Goal: Task Accomplishment & Management: Complete application form

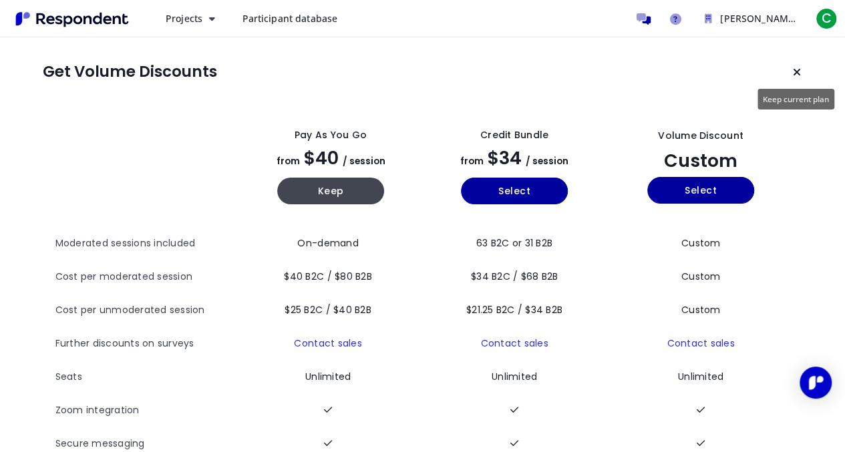
click at [798, 75] on icon "Keep current plan" at bounding box center [797, 72] width 8 height 11
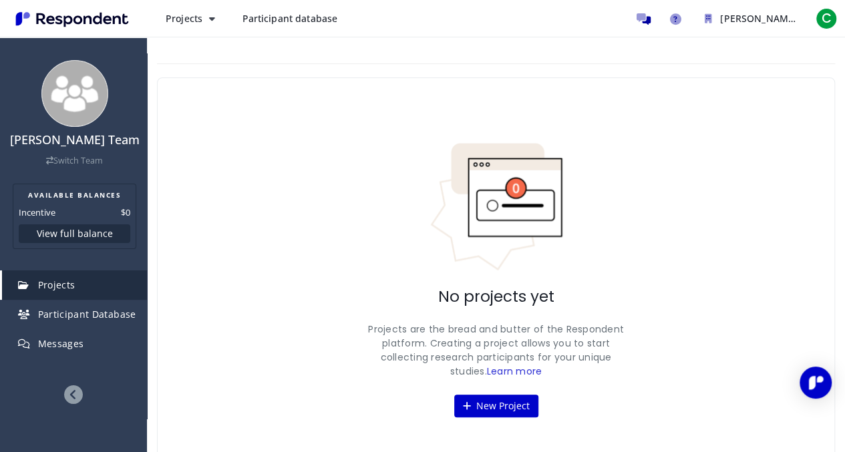
click at [496, 403] on button "New Project" at bounding box center [496, 406] width 84 height 23
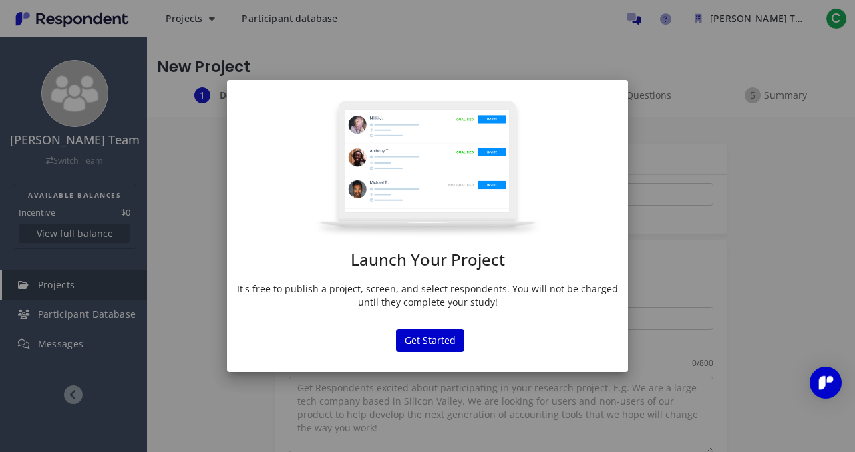
click at [441, 343] on button "Get Started" at bounding box center [430, 340] width 68 height 23
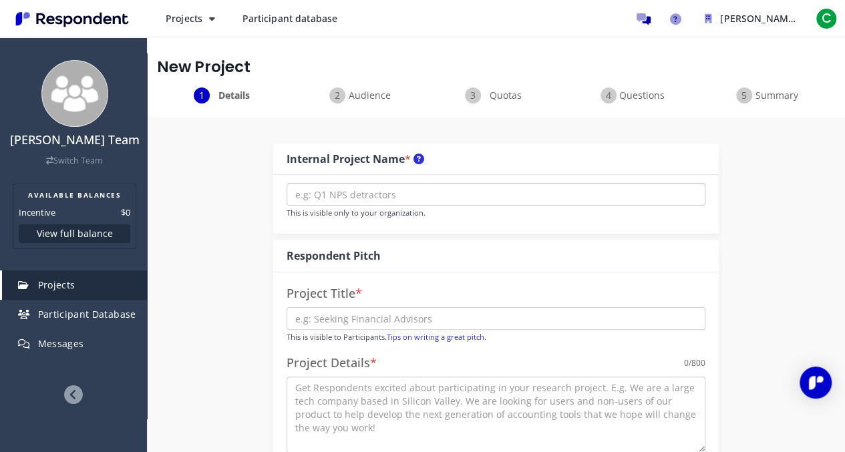
click at [489, 198] on input "text" at bounding box center [496, 194] width 419 height 23
type input "youtube"
click at [452, 325] on input "text" at bounding box center [496, 318] width 419 height 23
type input "[PERSON_NAME]"
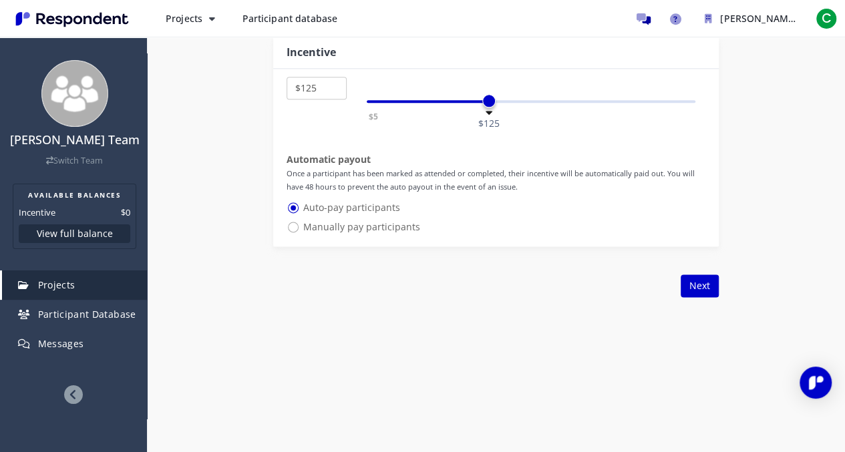
scroll to position [810, 0]
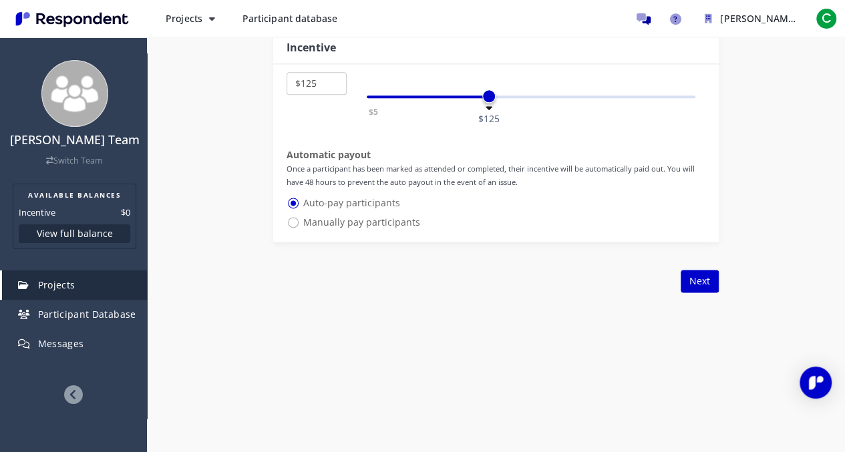
click at [702, 280] on button "Next" at bounding box center [700, 281] width 38 height 23
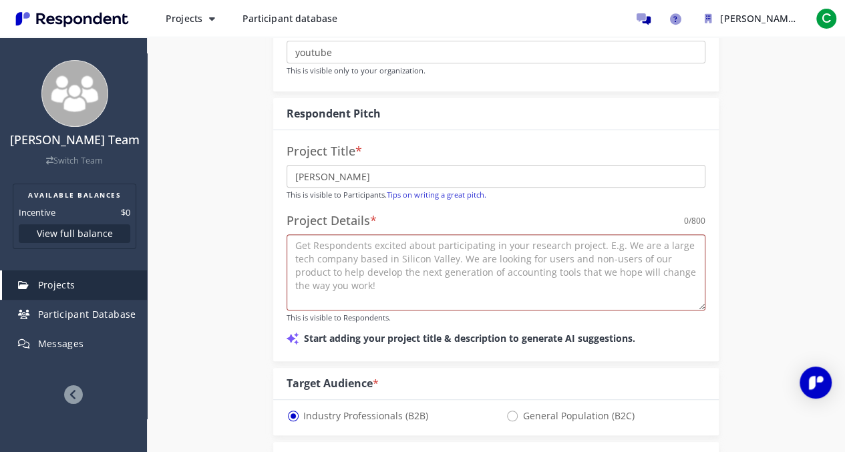
scroll to position [134, 0]
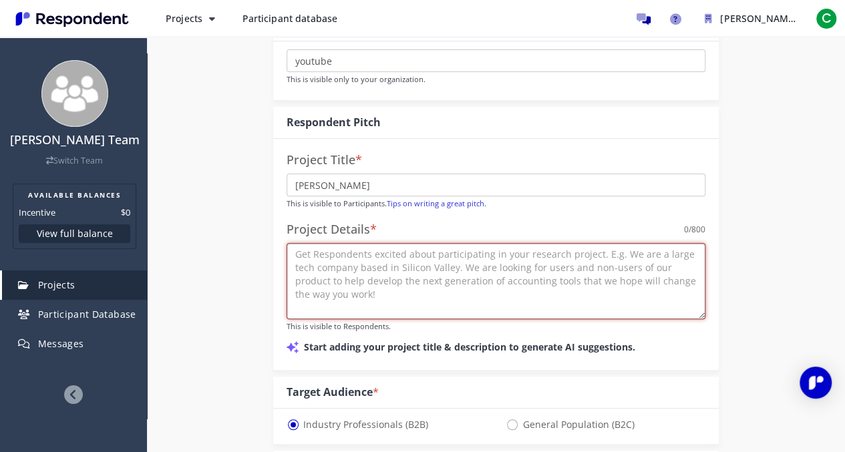
click at [589, 286] on textarea at bounding box center [496, 281] width 419 height 76
type textarea "c"
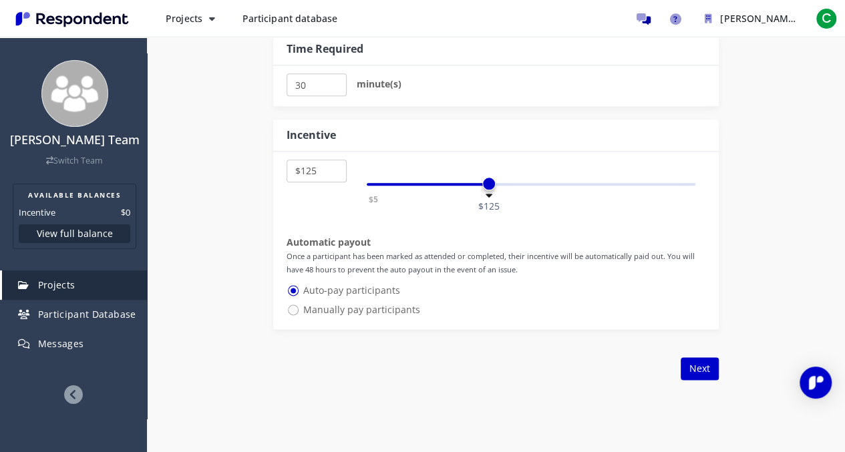
scroll to position [724, 0]
type textarea "happy to be able to give feedback"
click at [695, 369] on button "Next" at bounding box center [700, 368] width 38 height 23
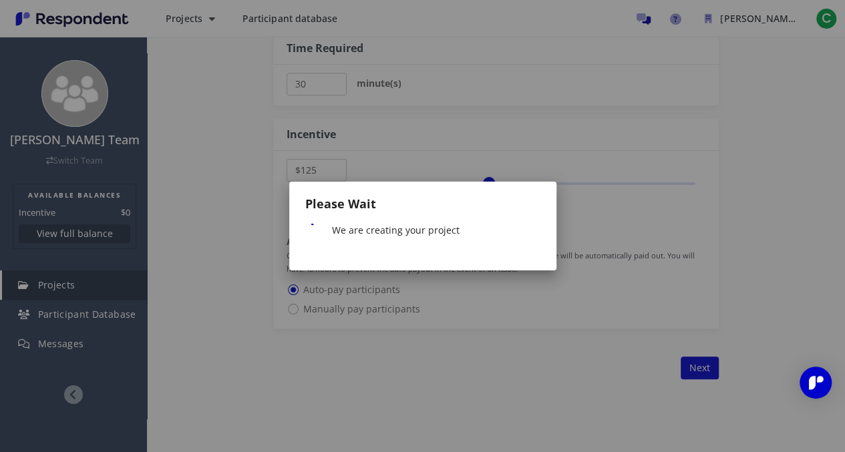
scroll to position [0, 0]
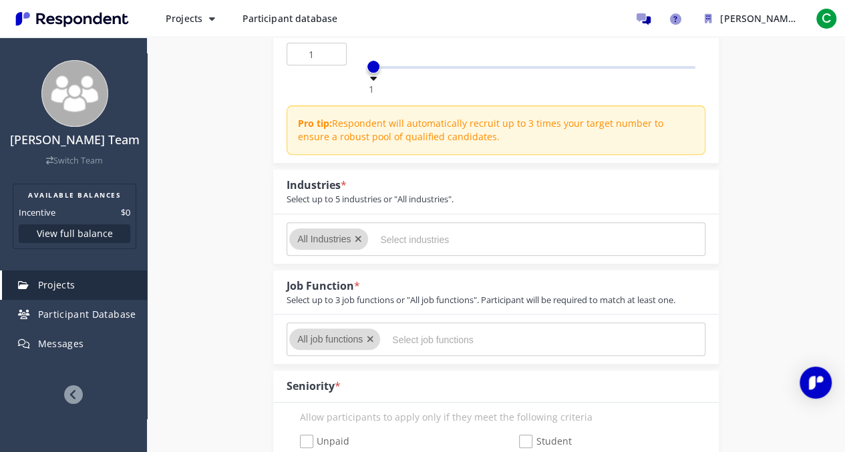
scroll to position [213, 0]
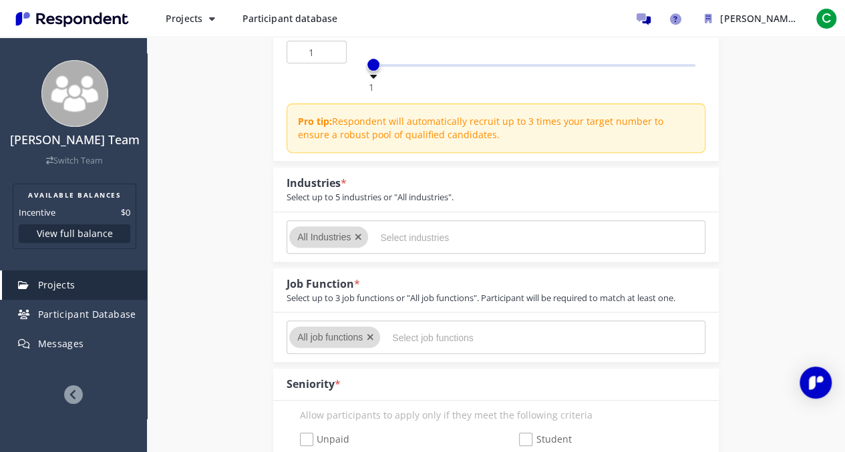
click at [474, 237] on input "Select industries" at bounding box center [480, 237] width 200 height 23
click at [330, 243] on div "All Industries" at bounding box center [325, 236] width 56 height 21
click at [358, 236] on icon "Remove All Industries" at bounding box center [358, 236] width 7 height 9
click at [413, 240] on input "Select industries" at bounding box center [480, 237] width 200 height 23
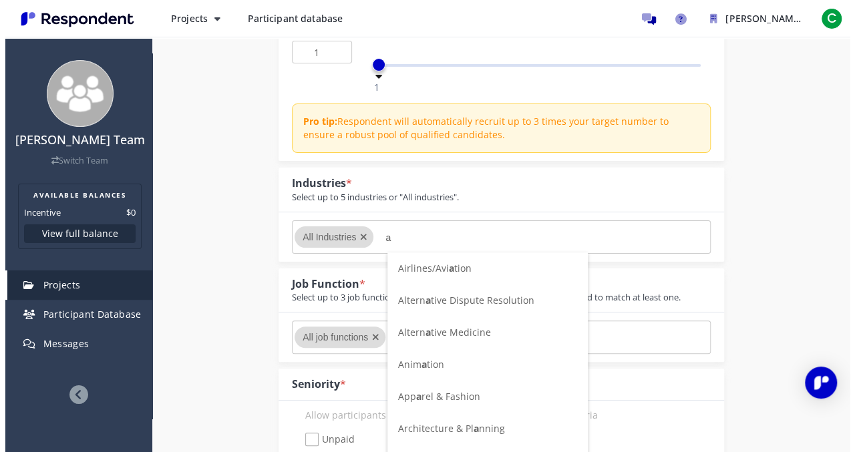
scroll to position [0, 0]
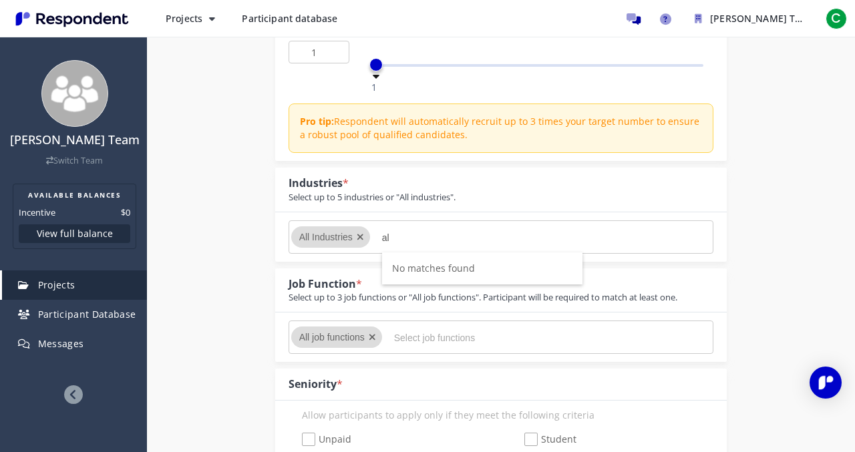
type input "a"
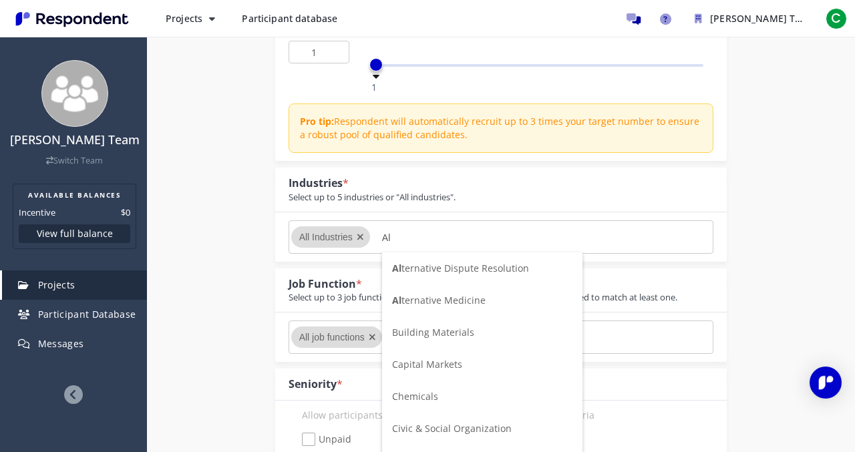
type input "A"
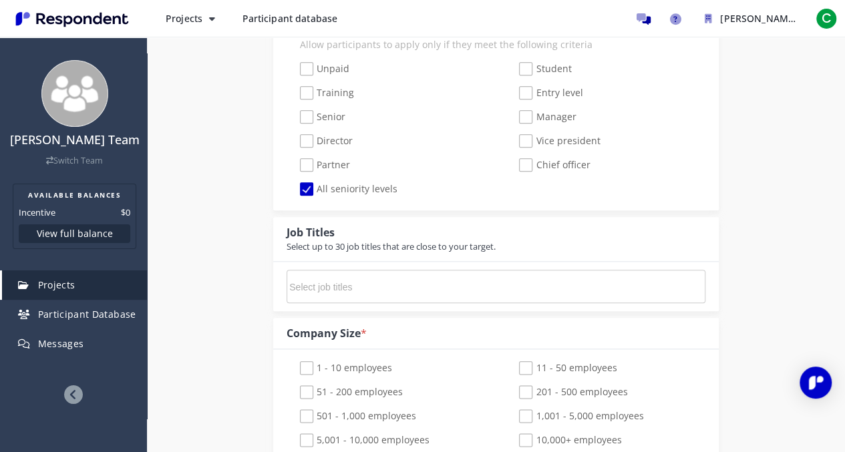
scroll to position [607, 0]
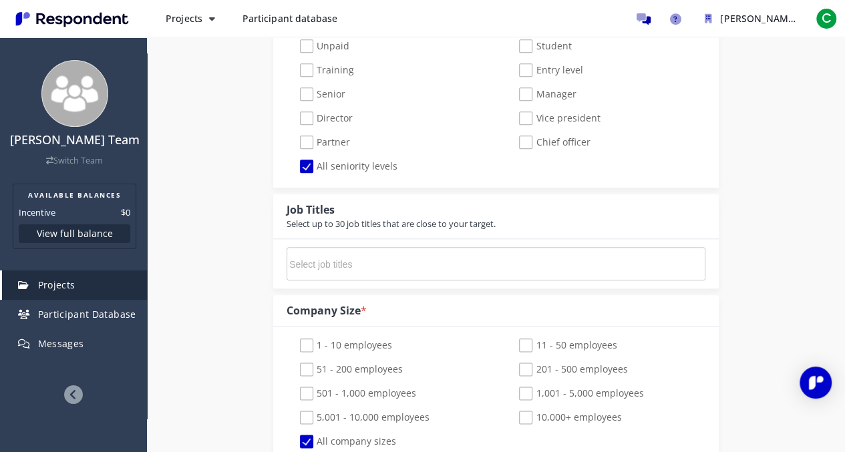
click at [525, 263] on md-chips-wrap at bounding box center [496, 263] width 419 height 33
click at [477, 263] on input "Select job titles" at bounding box center [389, 264] width 200 height 23
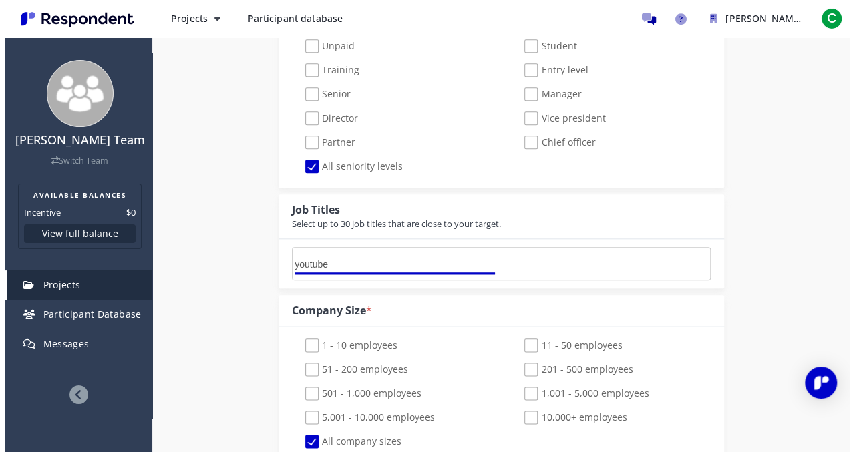
scroll to position [0, 0]
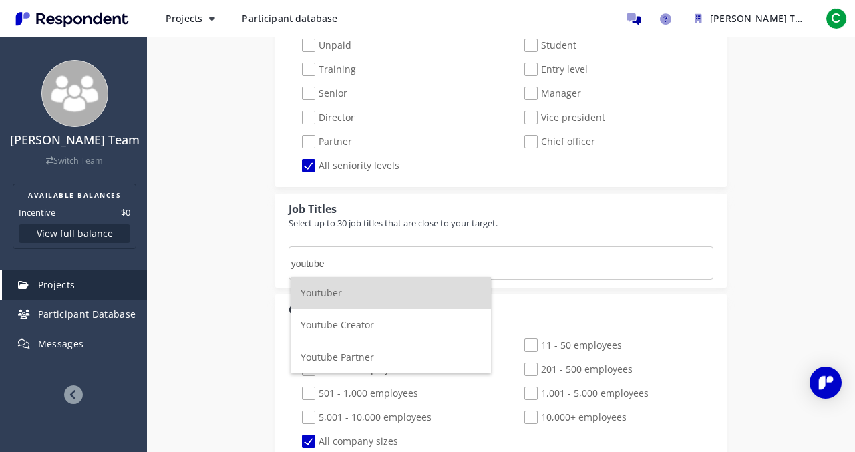
type input "youtube"
click at [430, 323] on li "Youtube Creator" at bounding box center [391, 325] width 200 height 32
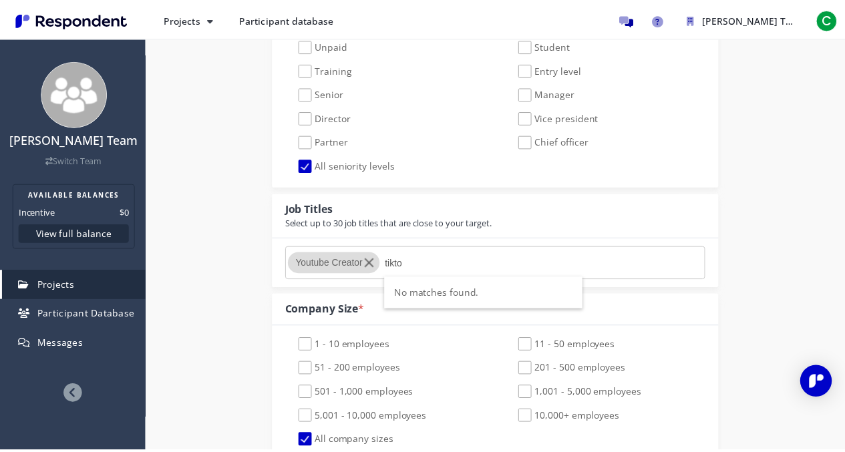
scroll to position [607, 0]
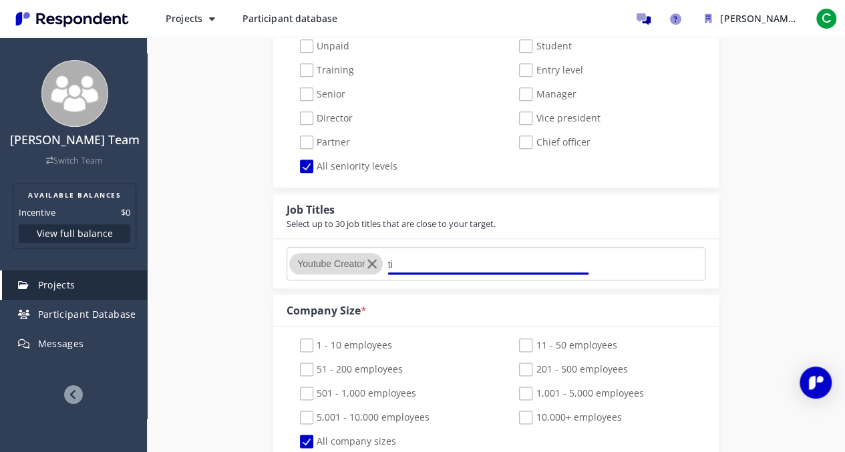
type input "t"
type input "T"
type input "t"
type input "T"
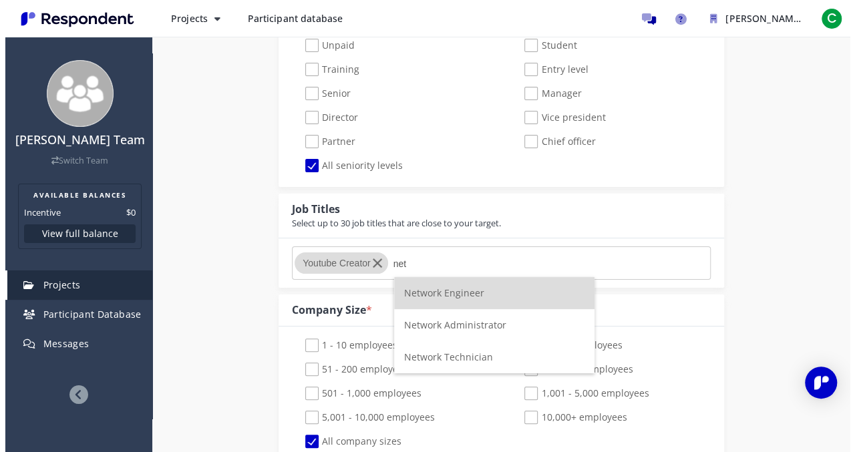
scroll to position [0, 0]
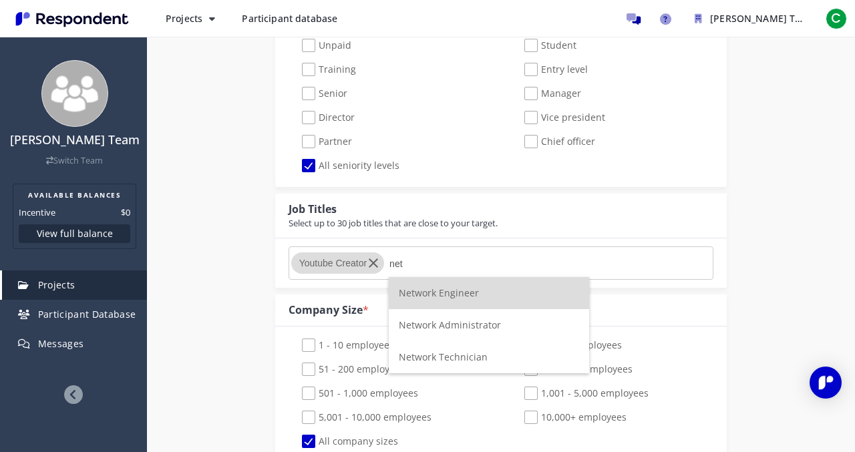
type input "net"
click at [480, 284] on li "Network Engineer" at bounding box center [489, 293] width 200 height 32
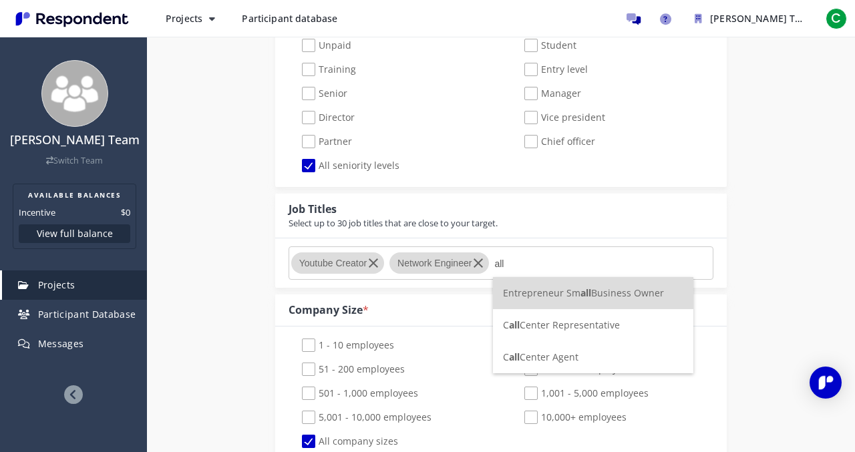
type input "all"
click at [544, 296] on span "Entrepreneur Sm all Business Owner" at bounding box center [583, 293] width 161 height 13
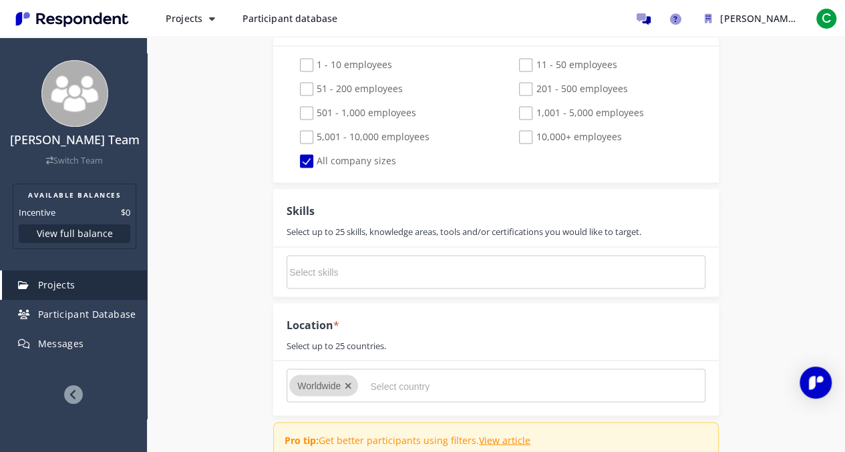
scroll to position [939, 0]
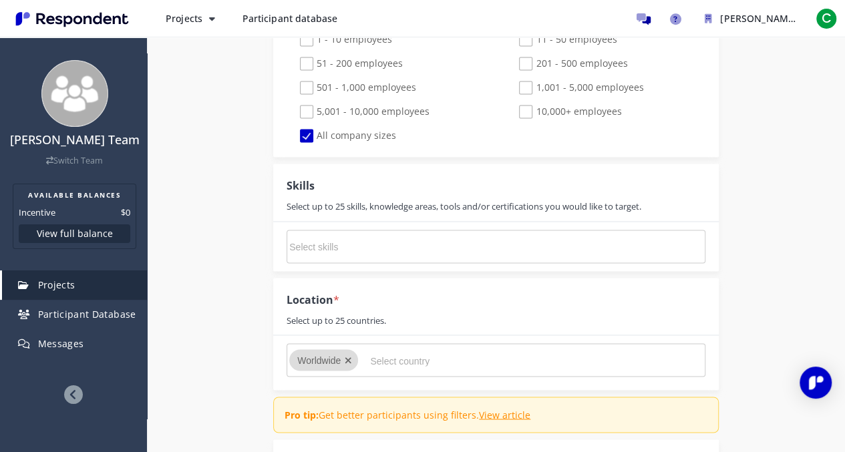
click at [520, 240] on md-chips-wrap at bounding box center [496, 246] width 419 height 33
click at [515, 248] on md-chips-wrap at bounding box center [496, 246] width 419 height 33
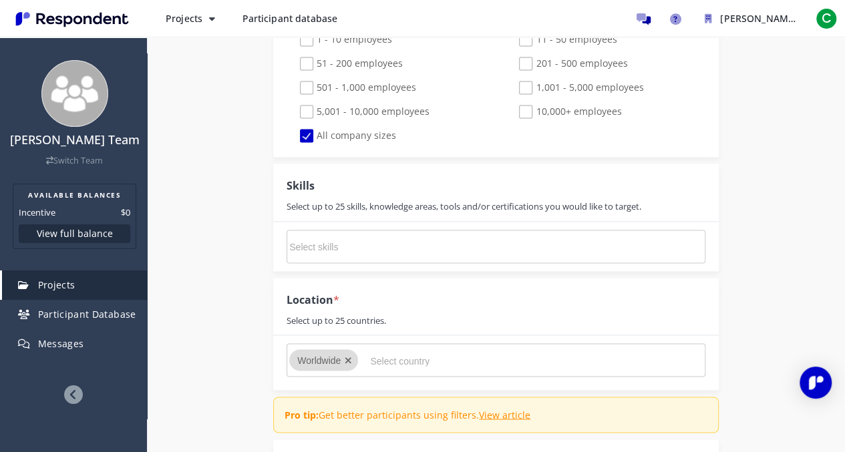
drag, startPoint x: 515, startPoint y: 248, endPoint x: 444, endPoint y: 246, distance: 71.5
click at [444, 246] on input "Select skills" at bounding box center [389, 247] width 200 height 23
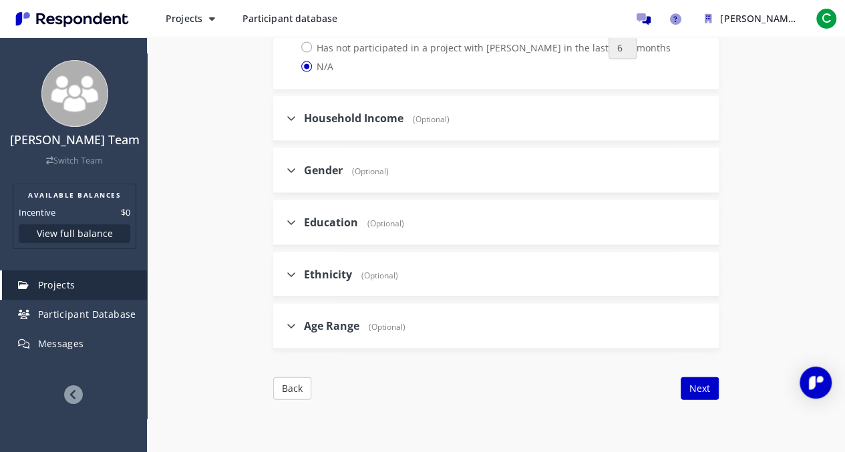
scroll to position [1448, 0]
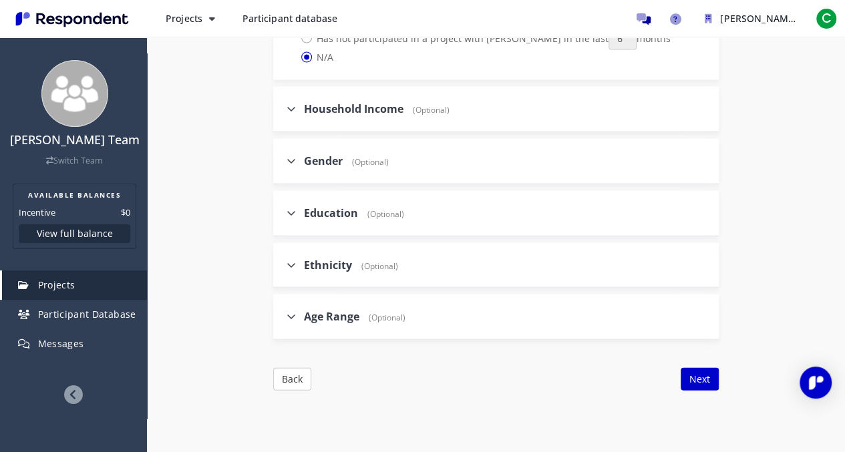
type input "d"
click at [707, 368] on button "Next" at bounding box center [700, 379] width 38 height 23
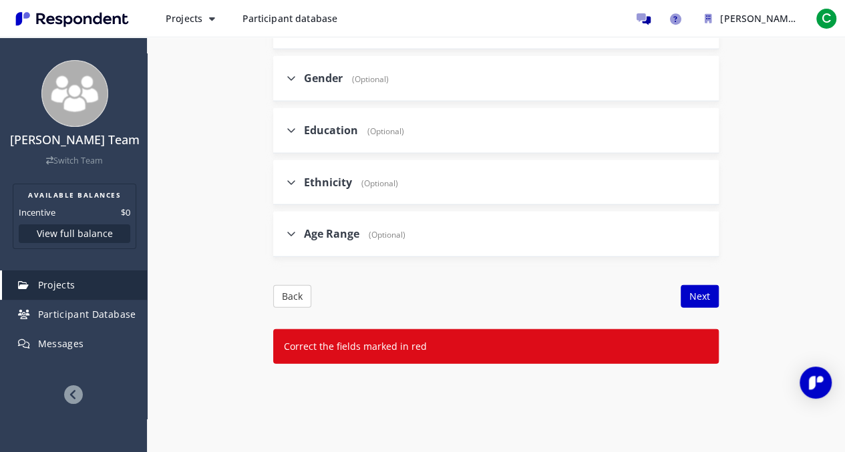
scroll to position [1462, 0]
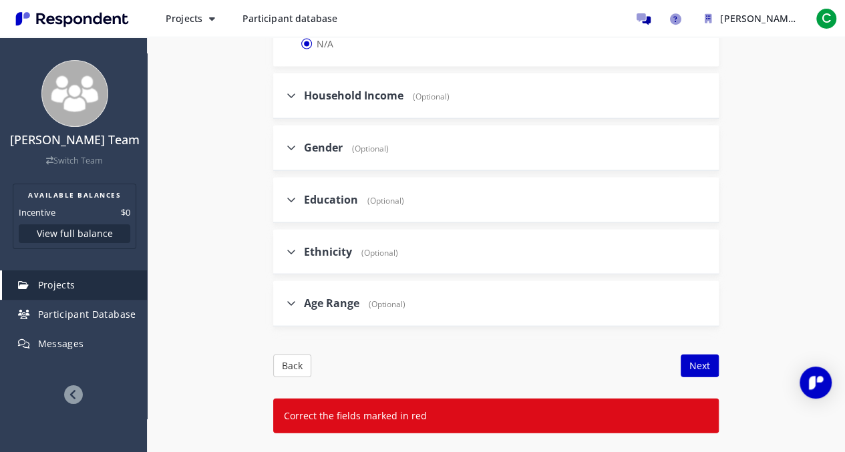
click at [466, 98] on div "Household Income (Optional)" at bounding box center [496, 95] width 446 height 45
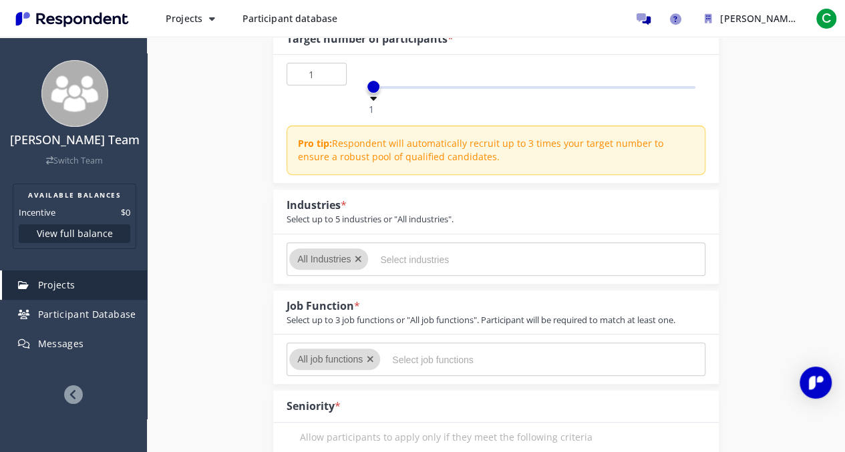
scroll to position [196, 0]
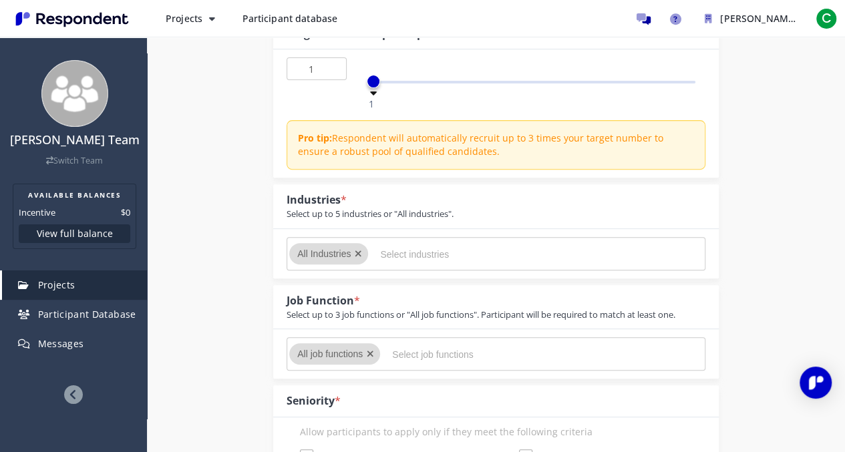
click at [456, 251] on input "Select industries" at bounding box center [480, 254] width 200 height 23
click at [351, 256] on span "All Industries" at bounding box center [323, 254] width 53 height 11
drag, startPoint x: 351, startPoint y: 256, endPoint x: 426, endPoint y: 265, distance: 75.3
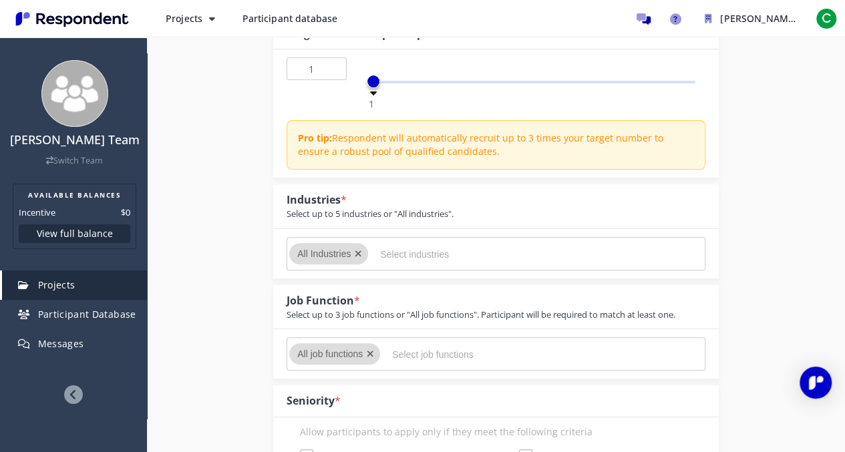
click at [426, 265] on md-chips-wrap "All Industries" at bounding box center [496, 253] width 419 height 33
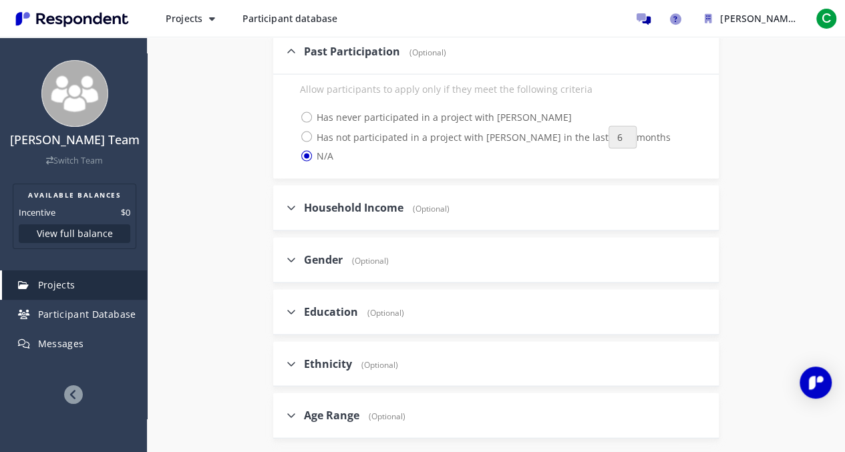
scroll to position [1633, 0]
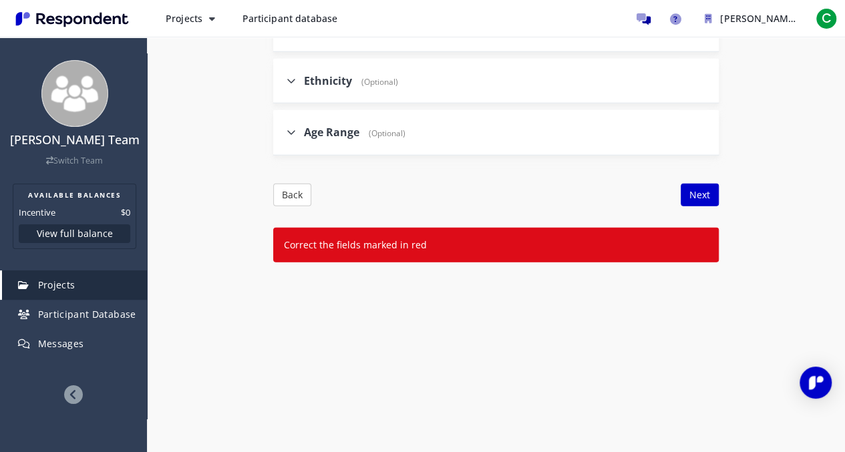
click at [708, 192] on button "Next" at bounding box center [700, 195] width 38 height 23
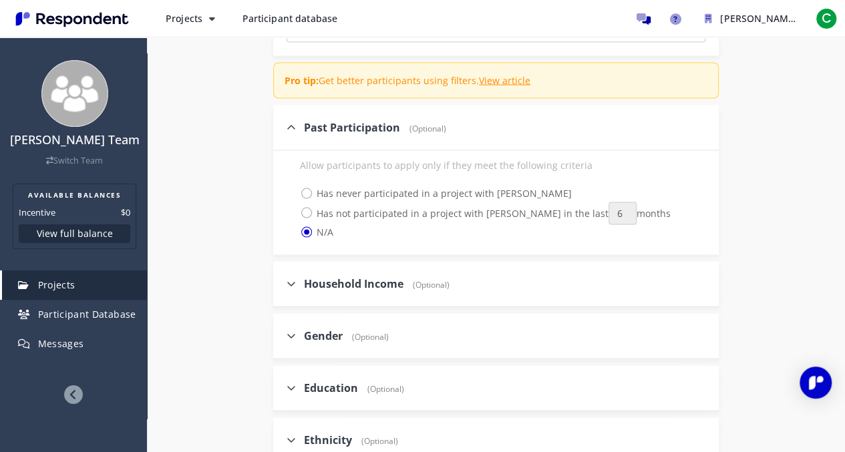
scroll to position [1272, 0]
click at [310, 194] on span "Has never participated in a project with [PERSON_NAME]" at bounding box center [436, 195] width 272 height 16
click at [295, 194] on input "Has never participated in a project with [PERSON_NAME]" at bounding box center [291, 194] width 9 height 9
radio input "true"
click at [310, 210] on span "Has not participated in a project with [PERSON_NAME] in the last 1 2 3 6 9 12 m…" at bounding box center [485, 214] width 371 height 16
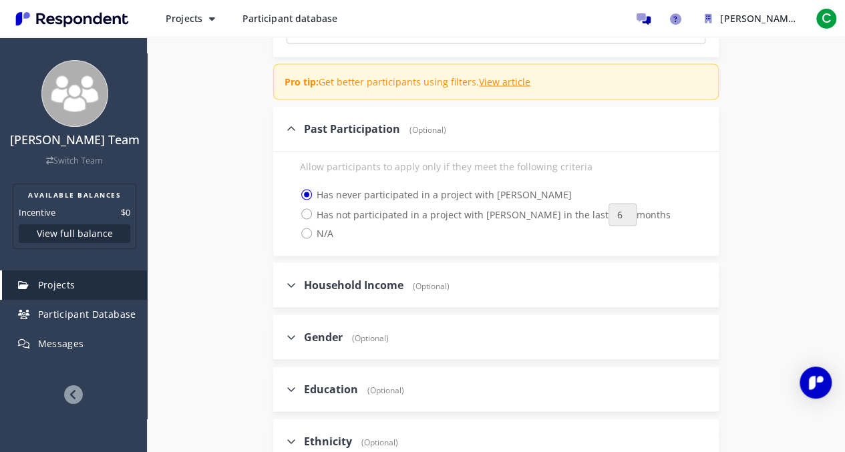
click at [295, 210] on input "Has not participated in a project with [PERSON_NAME] in the last 1 2 3 6 9 12 m…" at bounding box center [291, 213] width 9 height 9
radio input "true"
click at [311, 236] on span "N/A" at bounding box center [316, 234] width 33 height 16
click at [295, 236] on input "N/A" at bounding box center [291, 232] width 9 height 9
radio input "true"
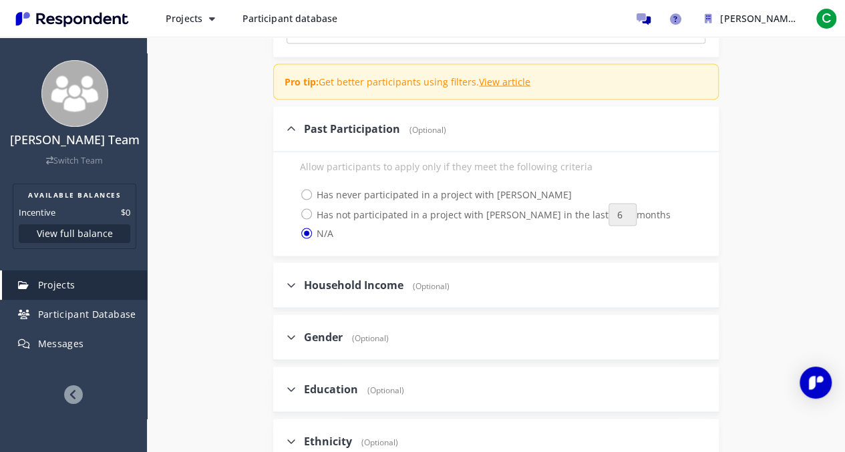
click at [308, 206] on span "Has not participated in a project with [PERSON_NAME] in the last 1 2 3 6 9 12 m…" at bounding box center [485, 214] width 371 height 16
click at [295, 209] on input "Has not participated in a project with [PERSON_NAME] in the last 1 2 3 6 9 12 m…" at bounding box center [291, 213] width 9 height 9
radio input "true"
click at [308, 188] on span "Has never participated in a project with [PERSON_NAME]" at bounding box center [436, 195] width 272 height 16
click at [295, 190] on input "Has never participated in a project with [PERSON_NAME]" at bounding box center [291, 194] width 9 height 9
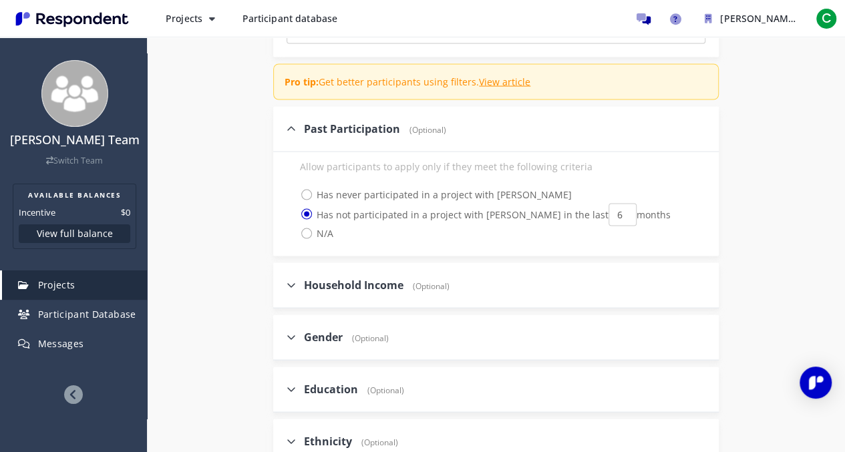
radio input "true"
click at [307, 230] on span "N/A" at bounding box center [316, 234] width 33 height 16
click at [295, 230] on input "N/A" at bounding box center [291, 232] width 9 height 9
radio input "true"
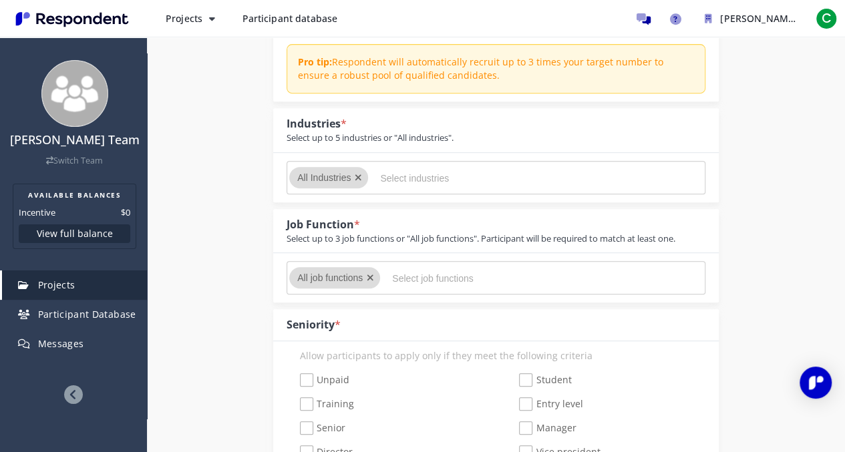
scroll to position [0, 0]
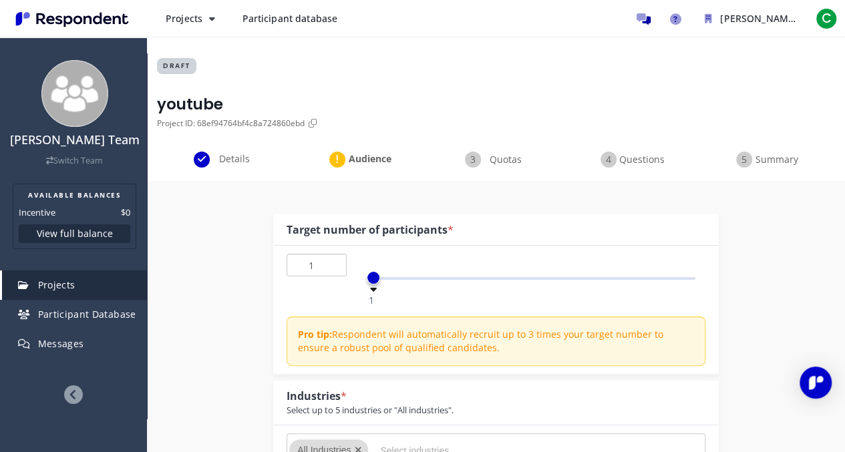
click at [333, 265] on input "1" at bounding box center [316, 265] width 59 height 23
click at [333, 260] on input "2" at bounding box center [316, 265] width 59 height 23
click at [333, 260] on input "3" at bounding box center [316, 265] width 59 height 23
click at [333, 260] on input "4" at bounding box center [316, 265] width 59 height 23
click at [333, 260] on input "5" at bounding box center [316, 265] width 59 height 23
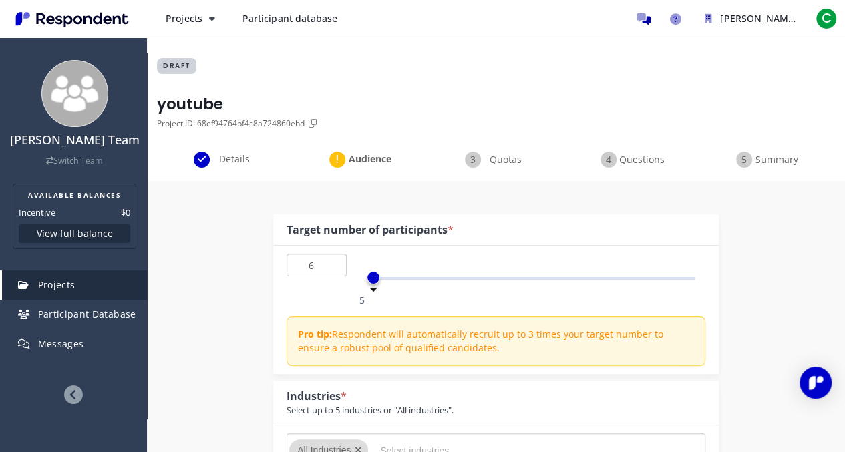
click at [333, 260] on input "6" at bounding box center [316, 265] width 59 height 23
click at [333, 260] on input "7" at bounding box center [316, 265] width 59 height 23
click at [333, 260] on input "8" at bounding box center [316, 265] width 59 height 23
click at [333, 260] on input "9" at bounding box center [316, 265] width 59 height 23
click at [333, 260] on input "10" at bounding box center [316, 265] width 59 height 23
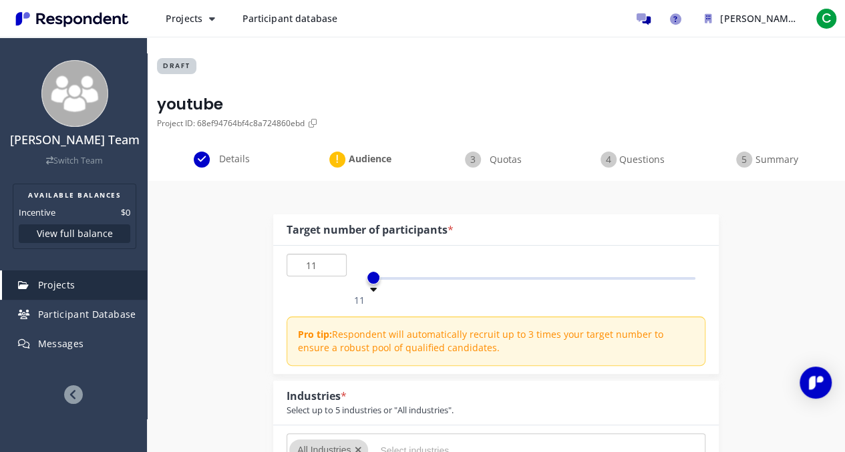
click at [333, 260] on input "11" at bounding box center [316, 265] width 59 height 23
click at [333, 260] on input "12" at bounding box center [316, 265] width 59 height 23
type input "13"
click at [333, 260] on input "13" at bounding box center [316, 265] width 59 height 23
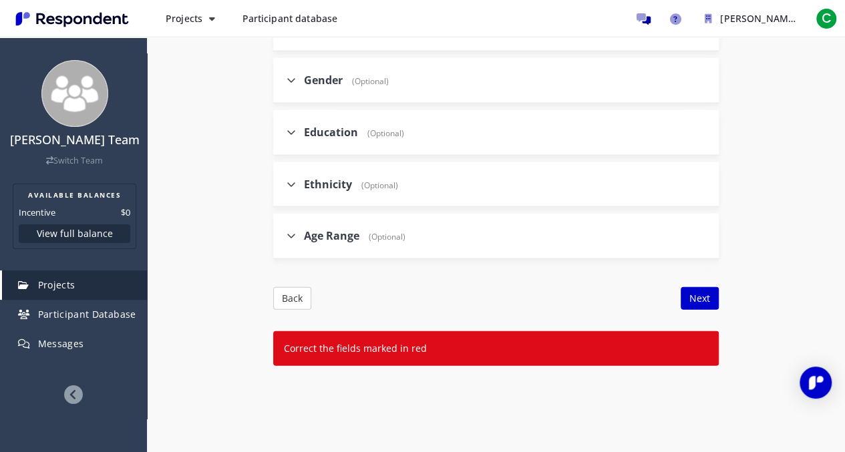
scroll to position [1633, 0]
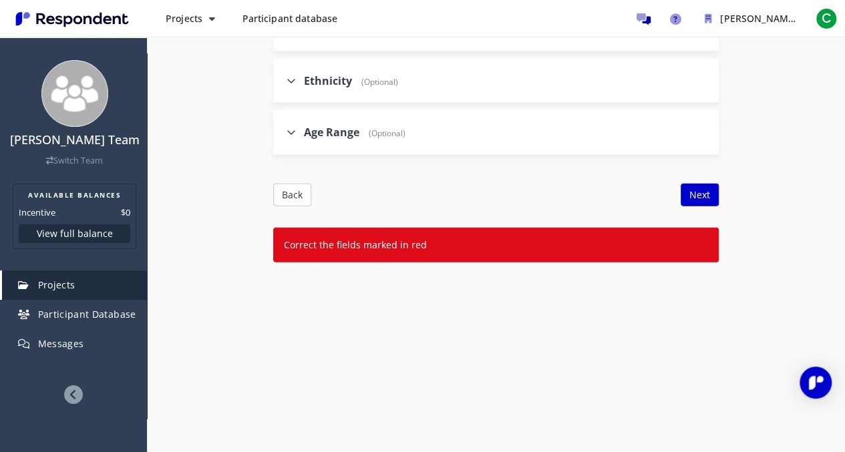
click at [713, 194] on button "Next" at bounding box center [700, 195] width 38 height 23
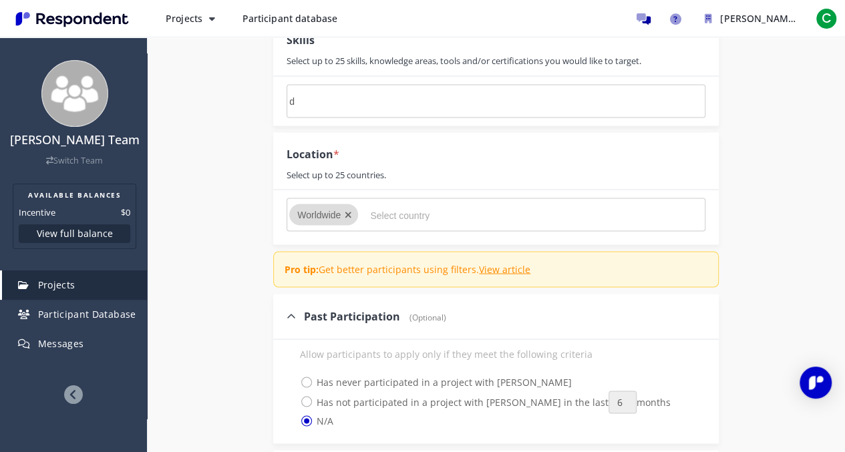
scroll to position [1082, 0]
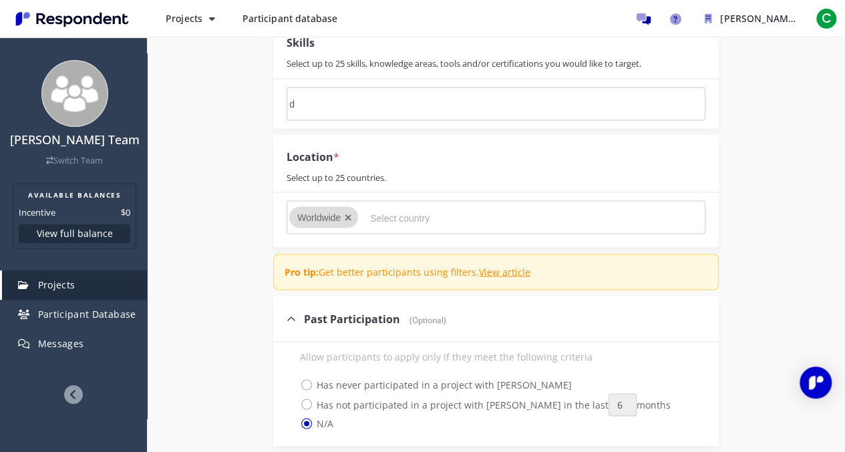
click at [440, 224] on input "Select country" at bounding box center [470, 217] width 200 height 23
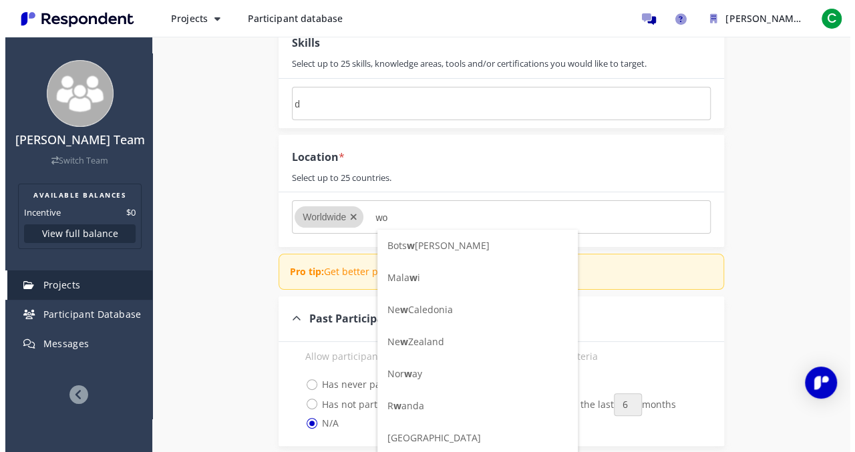
scroll to position [0, 0]
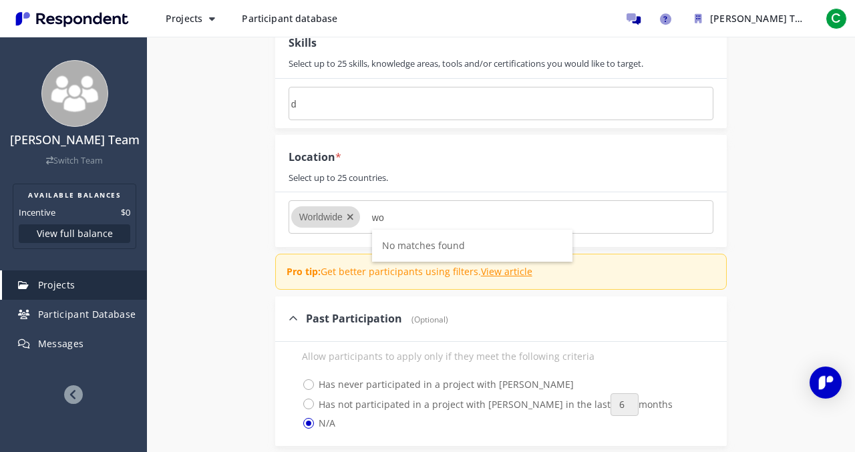
type input "w"
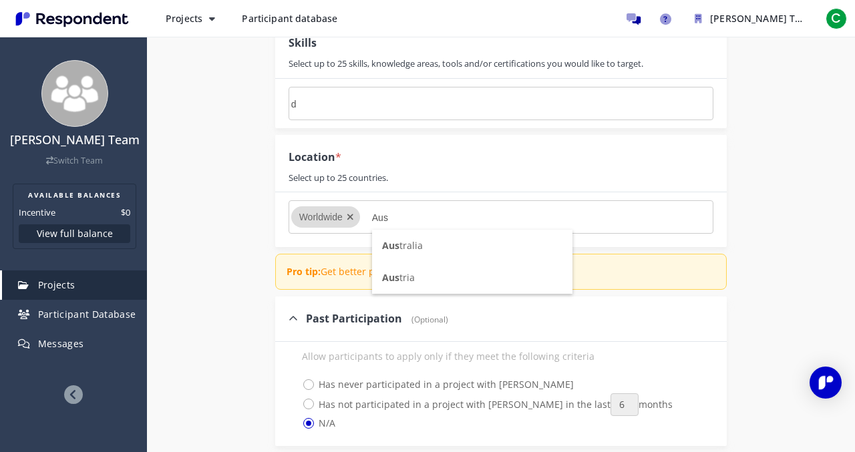
type input "Aus"
click at [436, 244] on li "Aus tralia" at bounding box center [472, 246] width 200 height 32
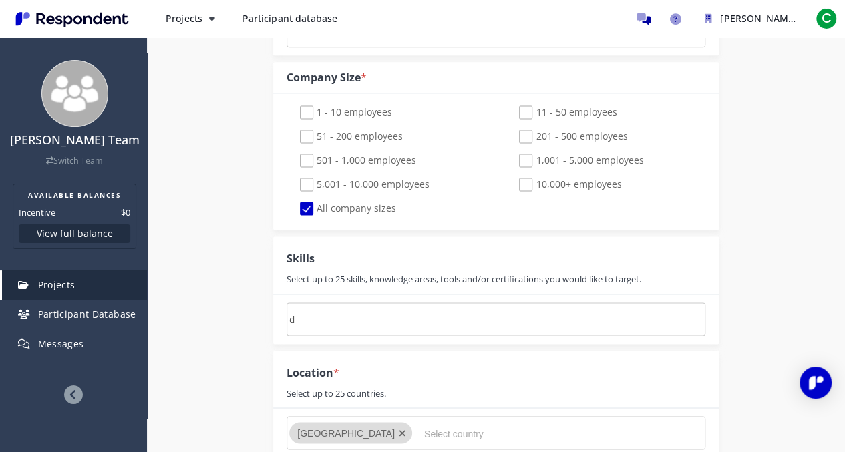
scroll to position [855, 0]
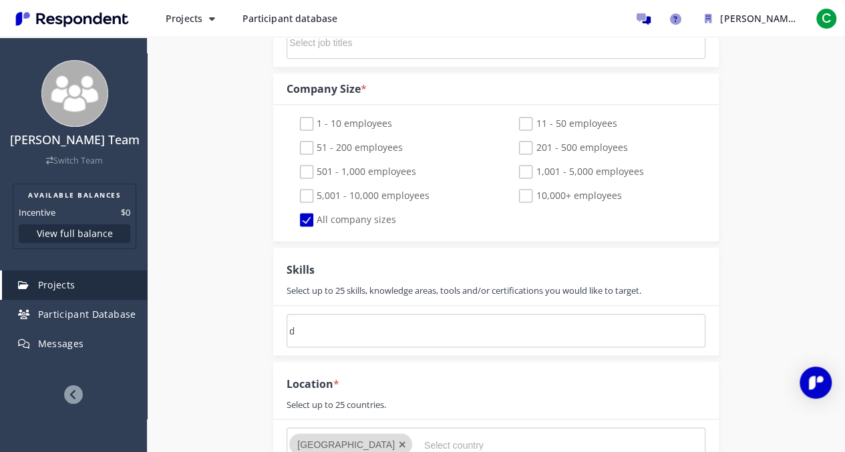
click at [412, 321] on input "d" at bounding box center [389, 331] width 200 height 23
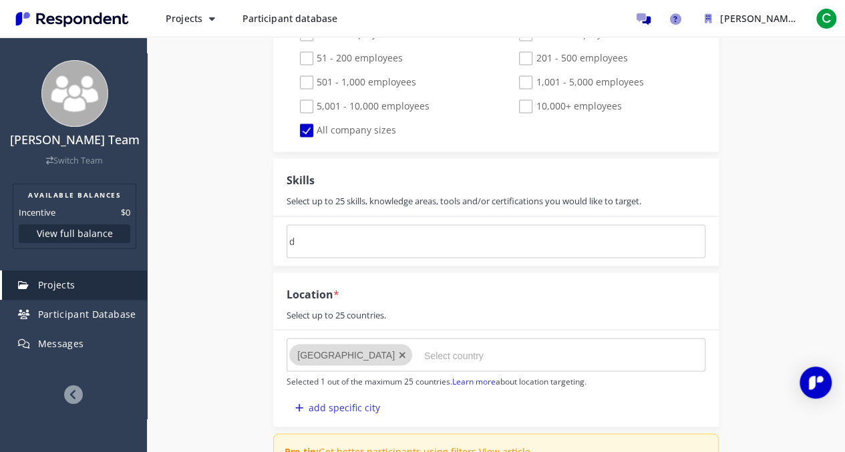
scroll to position [956, 0]
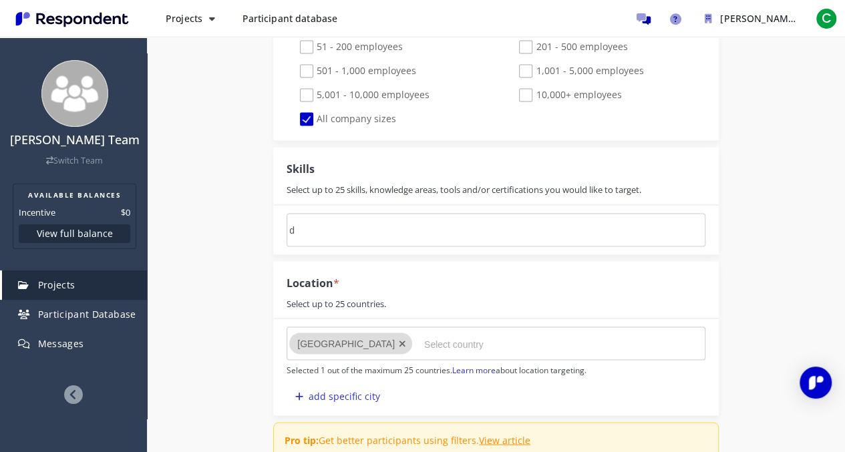
click at [430, 222] on input "d" at bounding box center [389, 230] width 200 height 23
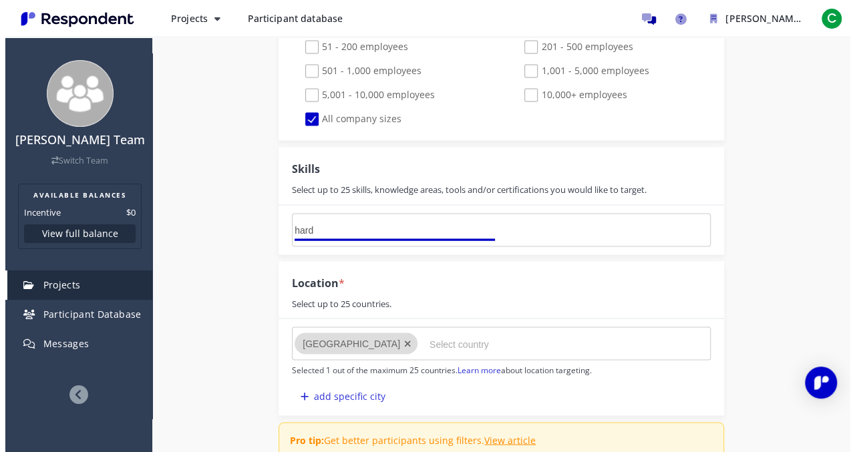
scroll to position [0, 0]
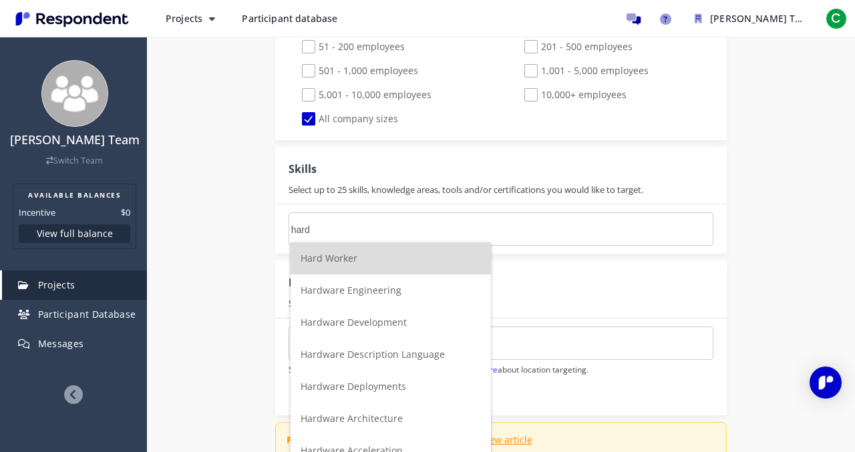
type input "hard"
click at [420, 255] on li "Hard Worker" at bounding box center [391, 259] width 200 height 32
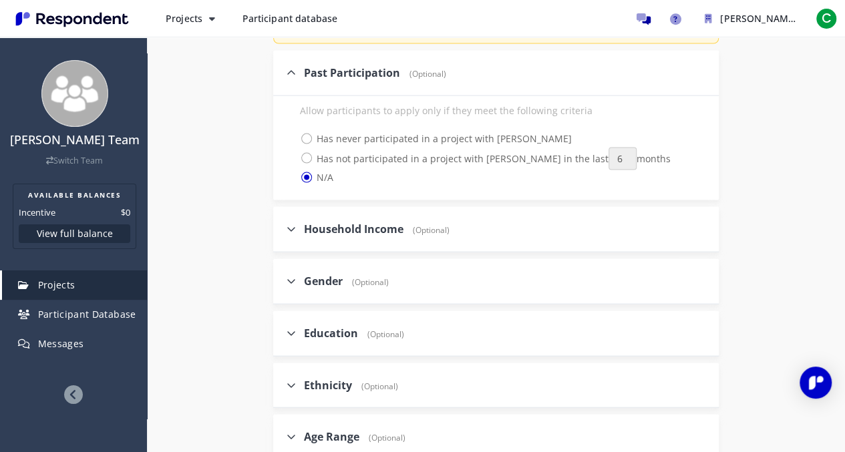
scroll to position [1627, 0]
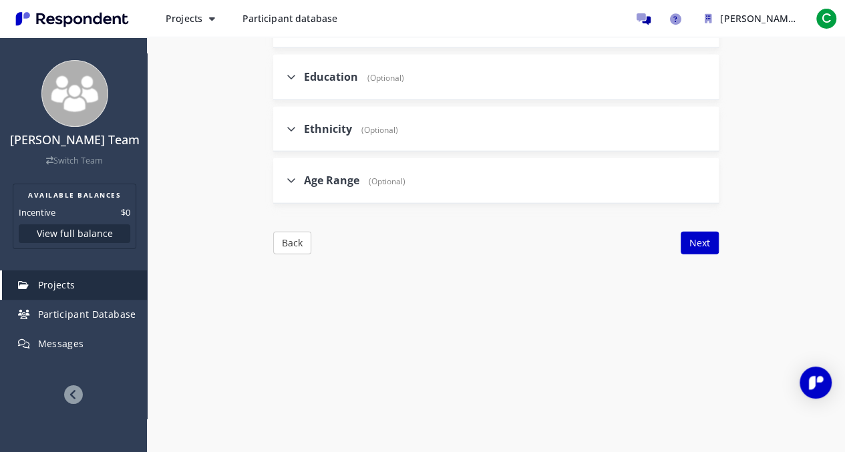
click at [697, 233] on button "Next" at bounding box center [700, 243] width 38 height 23
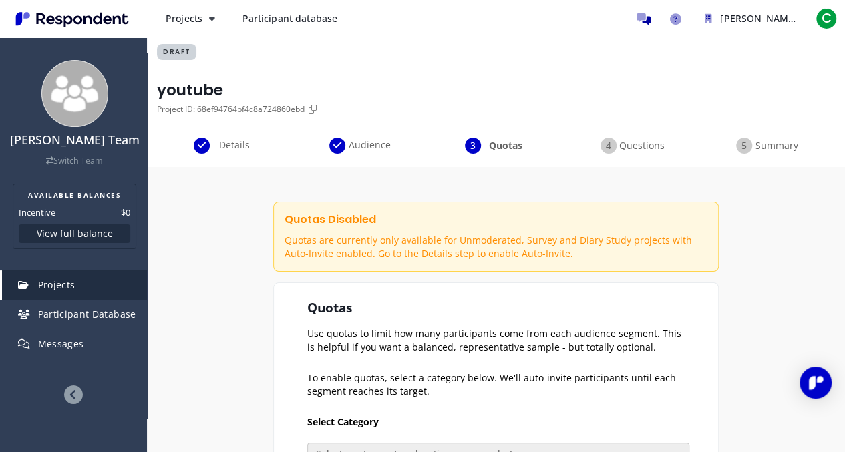
scroll to position [230, 0]
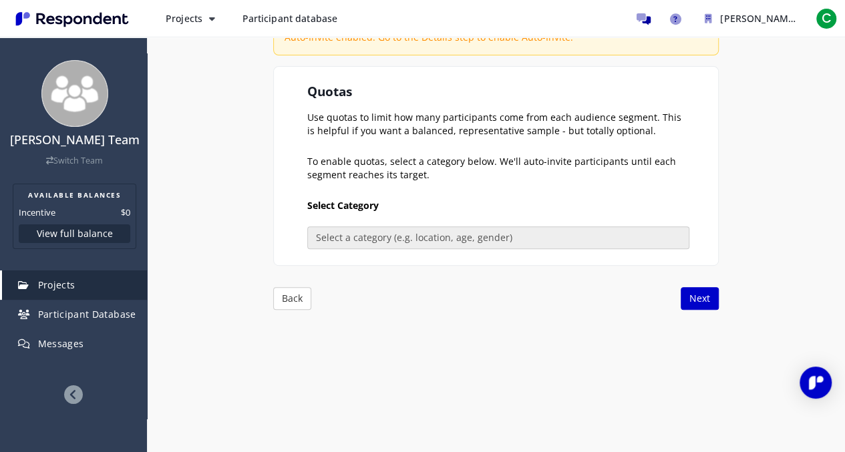
click at [699, 292] on button "Next" at bounding box center [700, 298] width 38 height 23
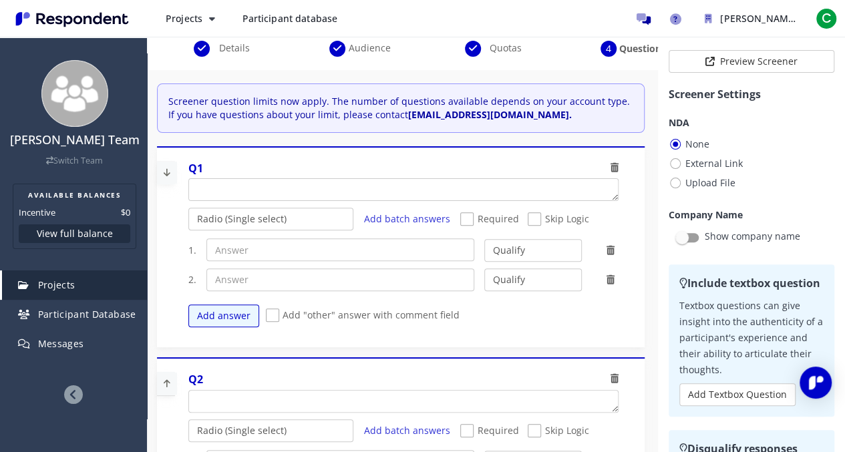
scroll to position [101, 0]
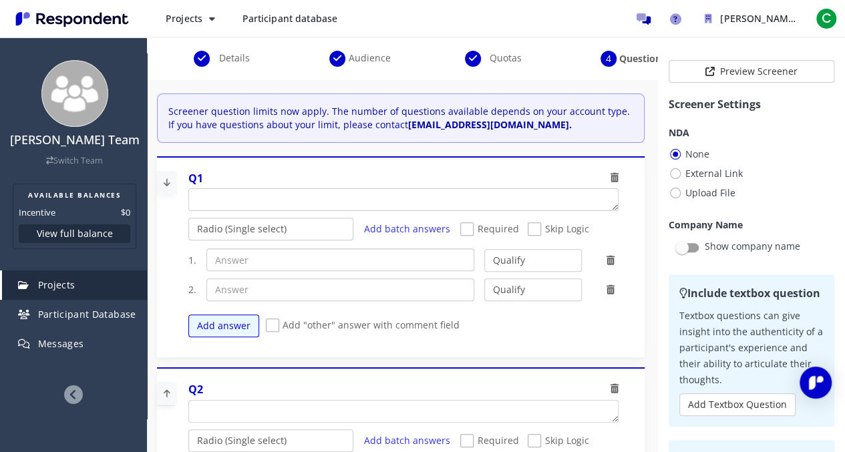
click at [395, 263] on input "text" at bounding box center [340, 260] width 268 height 23
click at [286, 232] on select "Radio (Single select) Checkbox (Multi select) Multi-line text box Single-line t…" at bounding box center [271, 229] width 166 height 23
click at [188, 241] on select "Radio (Single select) Checkbox (Multi select) Multi-line text box Single-line t…" at bounding box center [271, 229] width 166 height 23
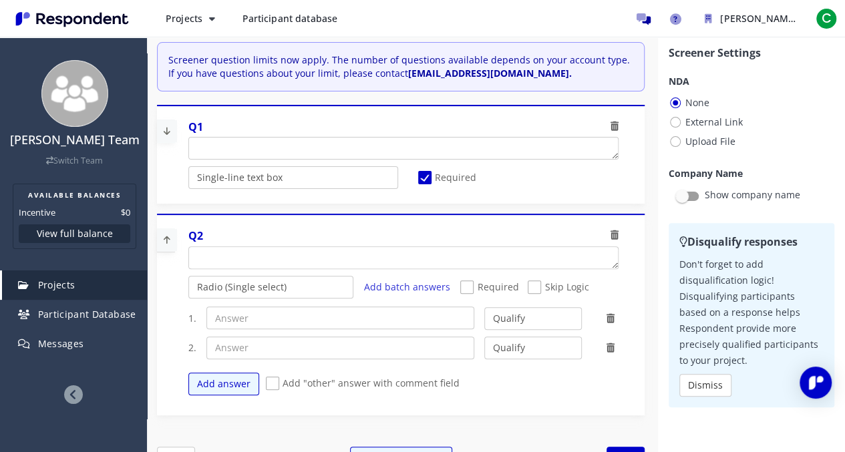
scroll to position [55, 0]
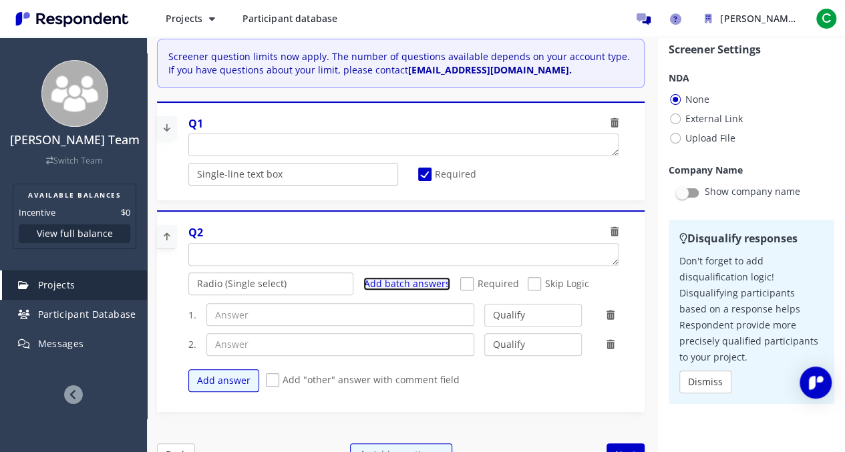
click at [434, 284] on span "Add batch answers" at bounding box center [406, 283] width 86 height 13
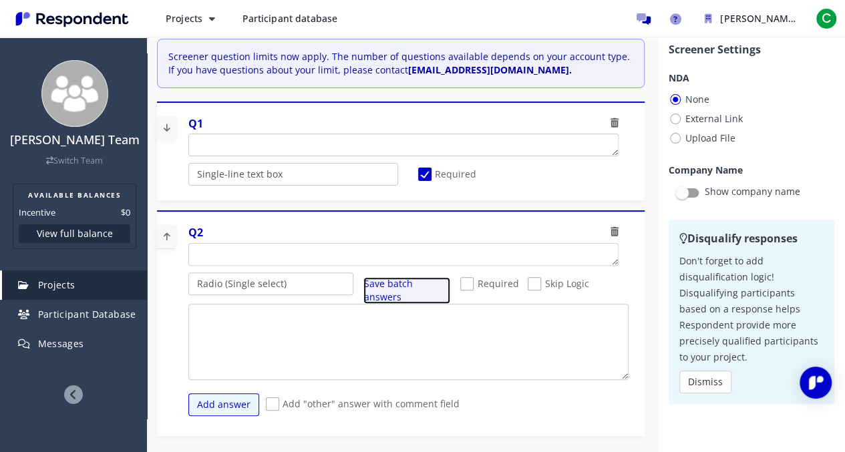
click at [412, 284] on span "Save batch answers" at bounding box center [387, 290] width 49 height 26
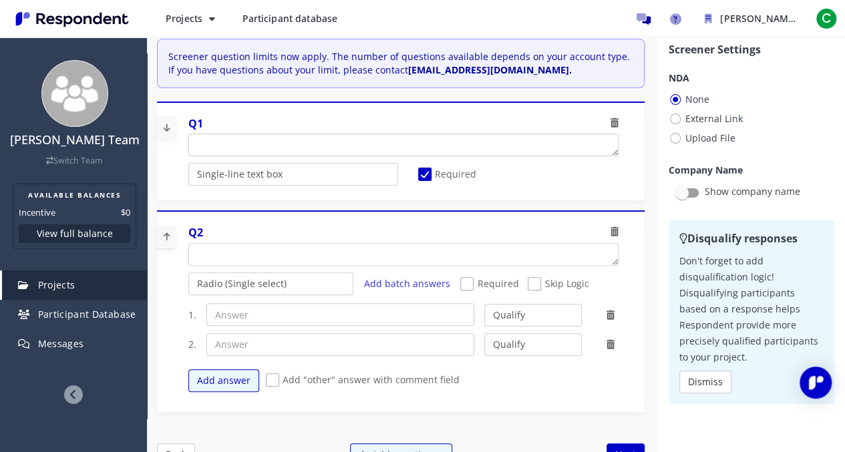
click at [466, 281] on span "Required" at bounding box center [489, 285] width 58 height 16
click at [466, 281] on input "Required" at bounding box center [464, 284] width 9 height 9
checkbox input "true"
click at [500, 321] on select "Qualify Disqualify" at bounding box center [533, 315] width 98 height 23
click at [498, 321] on select "Qualify Disqualify" at bounding box center [533, 315] width 98 height 23
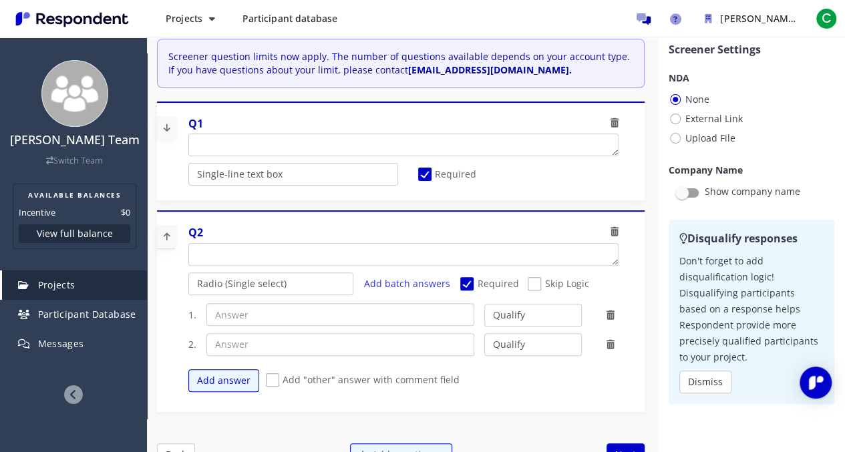
click at [350, 321] on input "text" at bounding box center [340, 314] width 268 height 23
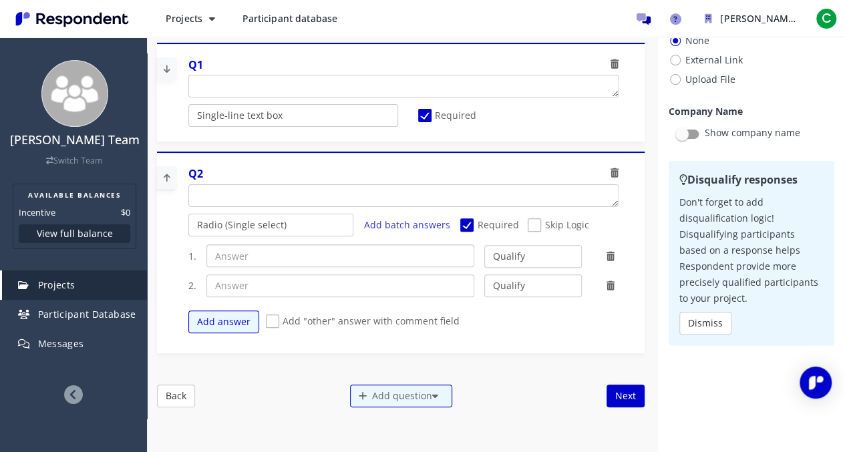
scroll to position [0, 0]
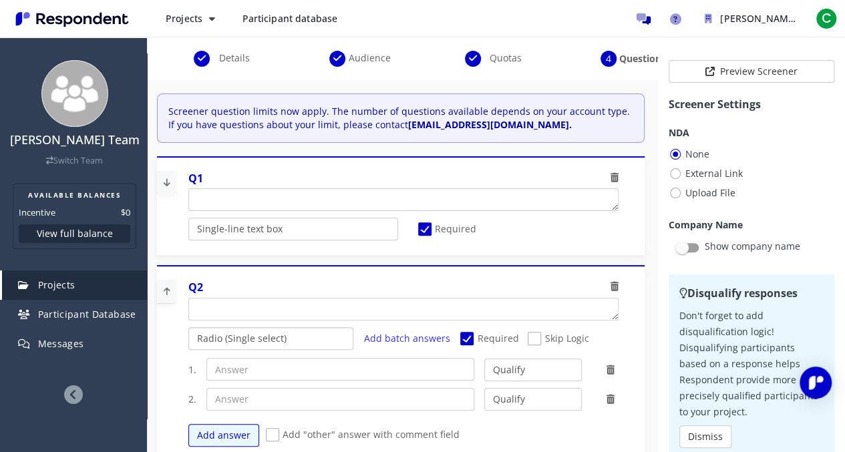
click at [323, 333] on select "Radio (Single select) Checkbox (Multi select) Multi-line text box Single-line t…" at bounding box center [271, 338] width 166 height 23
click at [188, 350] on select "Radio (Single select) Checkbox (Multi select) Multi-line text box Single-line t…" at bounding box center [271, 338] width 166 height 23
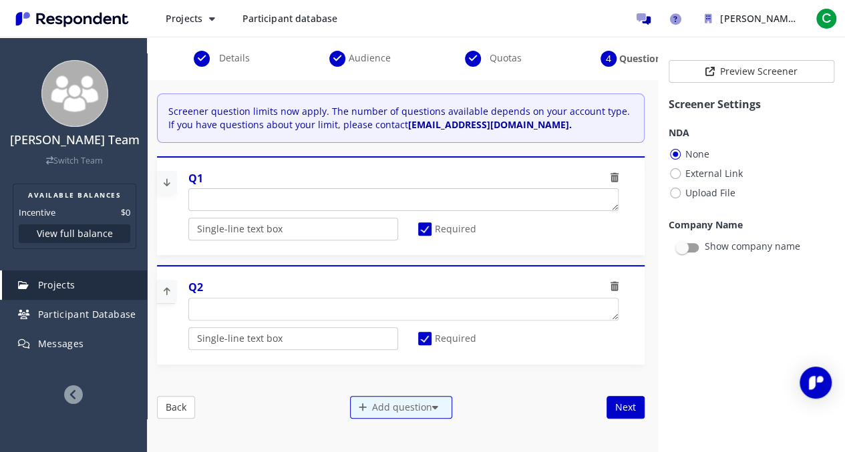
click at [607, 400] on button "Next" at bounding box center [626, 407] width 38 height 23
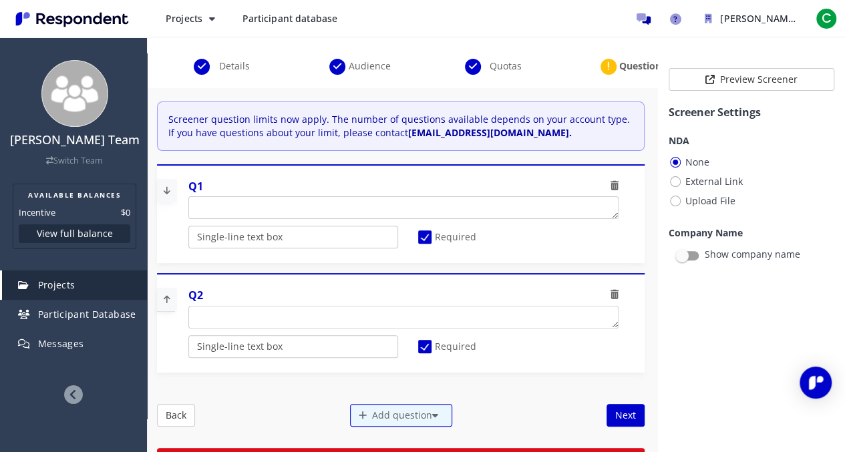
scroll to position [92, 0]
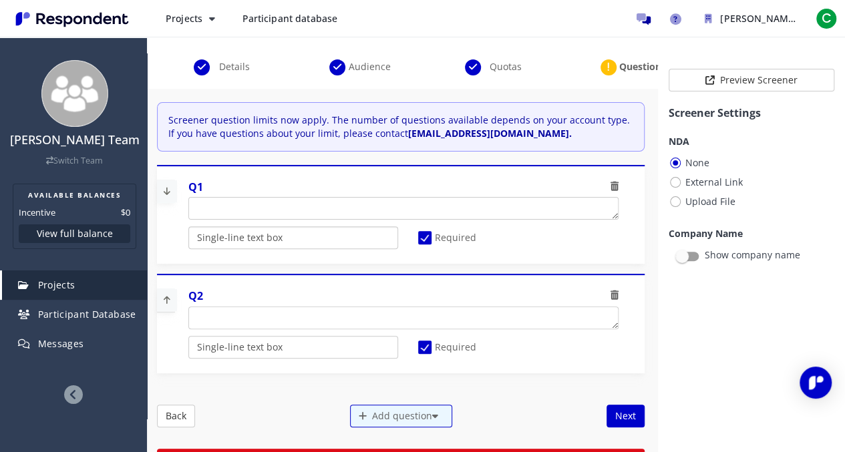
click at [334, 237] on select "Radio (Single select) Checkbox (Multi select) Multi-line text box Single-line t…" at bounding box center [293, 237] width 210 height 23
click at [481, 206] on textarea "Which of the following categories best describes your firm's total assets under…" at bounding box center [403, 208] width 429 height 21
type textarea "all"
click at [398, 316] on textarea "Which of the following categories best describes your firm's total assets under…" at bounding box center [403, 317] width 429 height 21
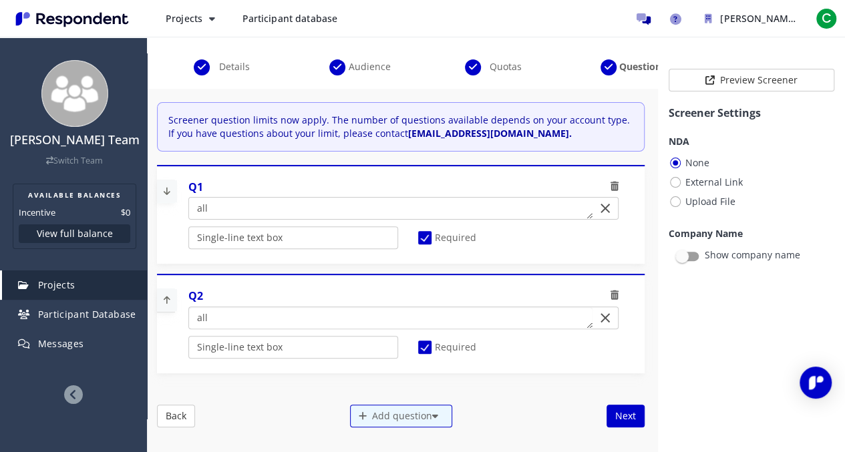
type textarea "all"
click at [617, 419] on button "Next" at bounding box center [626, 416] width 38 height 23
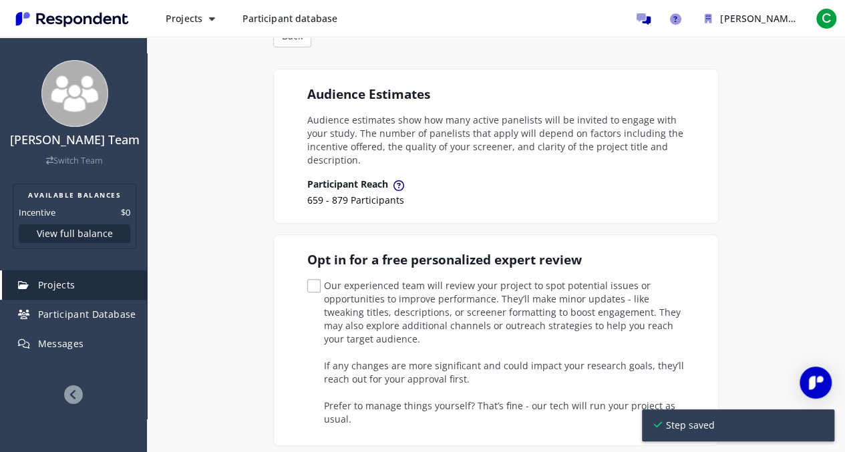
scroll to position [228, 0]
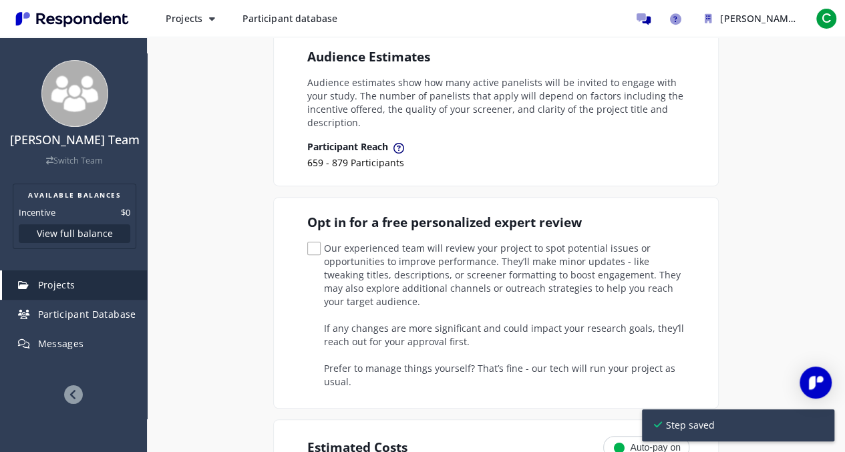
click at [314, 242] on span "Our experienced team will review your project to spot potential issues or oppor…" at bounding box center [498, 250] width 382 height 16
click at [314, 245] on input "Our experienced team will review your project to spot potential issues or oppor…" at bounding box center [311, 249] width 9 height 9
checkbox input "true"
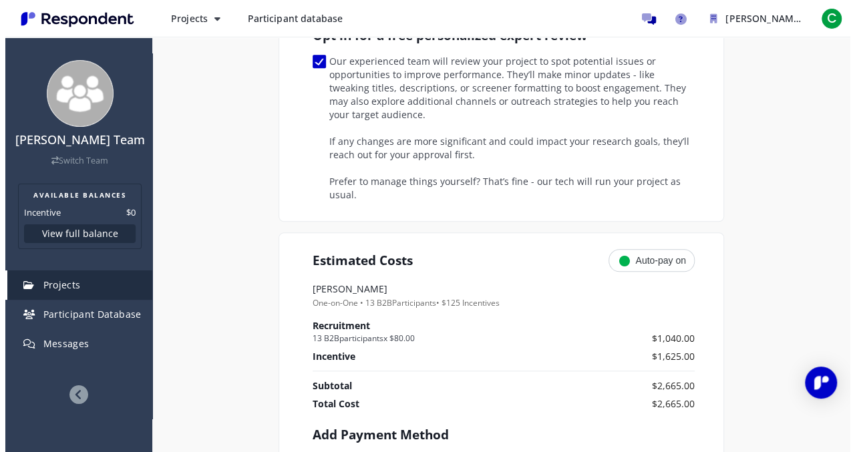
scroll to position [0, 0]
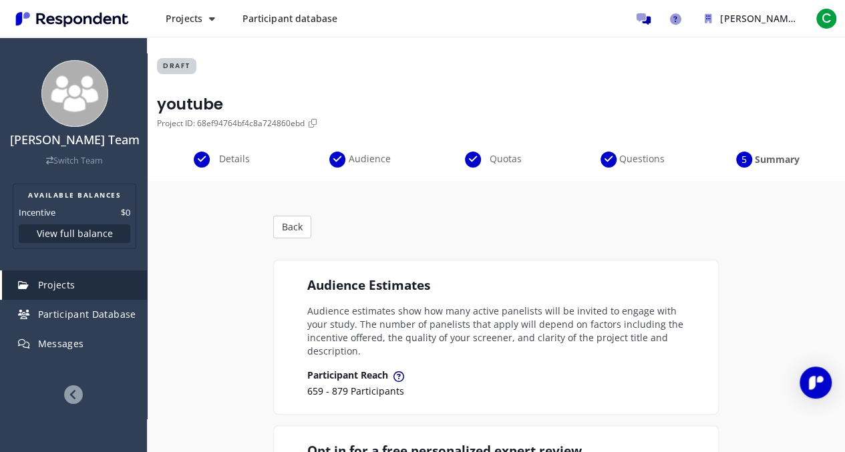
click at [65, 321] on span "Participant Database" at bounding box center [87, 314] width 98 height 13
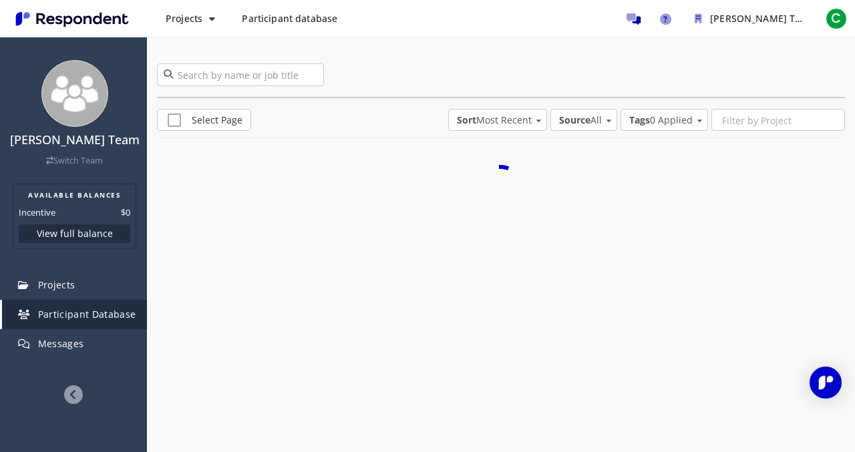
click at [65, 321] on span "Participant Database" at bounding box center [87, 314] width 98 height 13
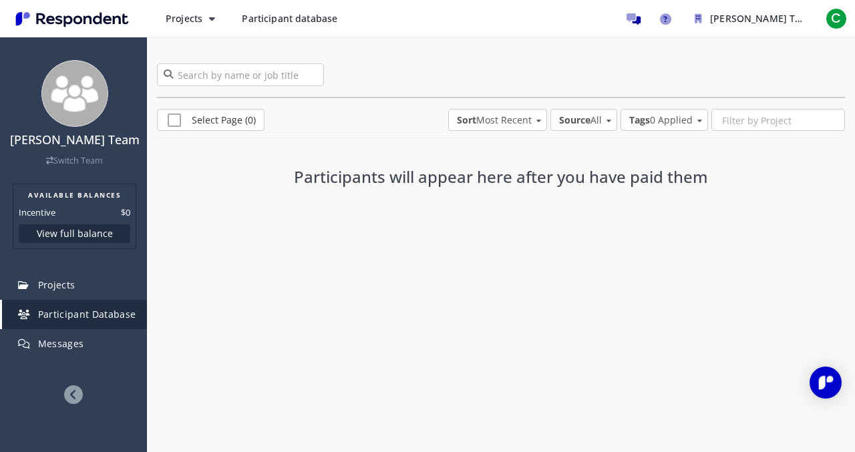
click at [83, 243] on button "View full balance" at bounding box center [75, 233] width 112 height 19
